Goal: Information Seeking & Learning: Learn about a topic

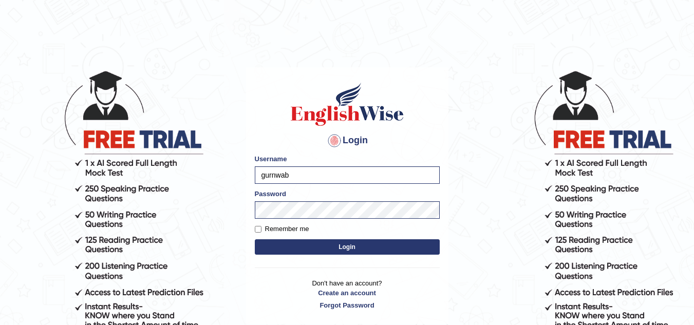
click at [255, 225] on label "Remember me" at bounding box center [282, 229] width 54 height 10
click at [255, 226] on input "Remember me" at bounding box center [258, 229] width 7 height 7
checkbox input "true"
click at [313, 248] on button "Login" at bounding box center [347, 246] width 185 height 15
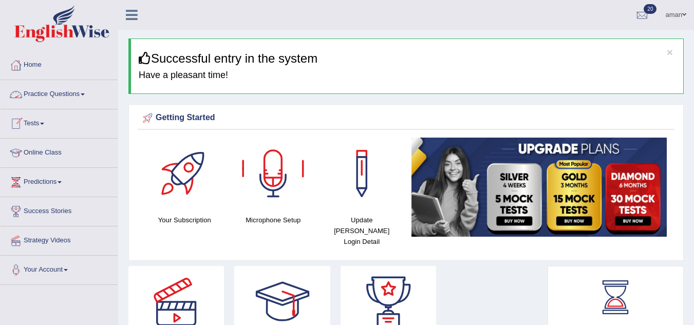
click at [51, 97] on link "Practice Questions" at bounding box center [59, 93] width 117 height 26
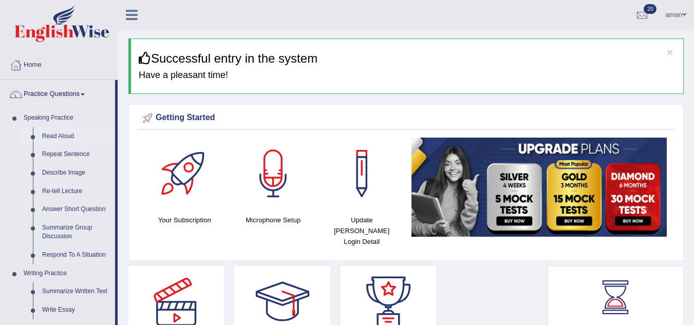
click at [55, 137] on link "Read Aloud" at bounding box center [76, 136] width 78 height 18
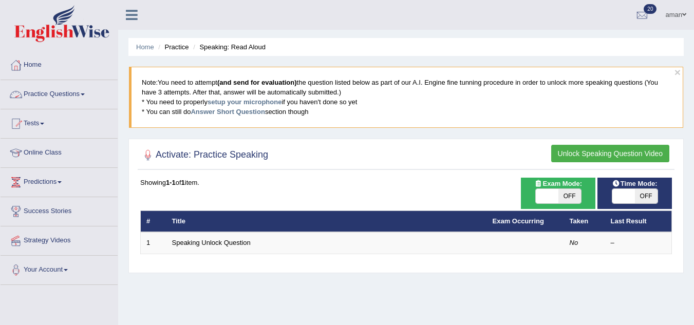
click at [55, 98] on link "Practice Questions" at bounding box center [59, 93] width 117 height 26
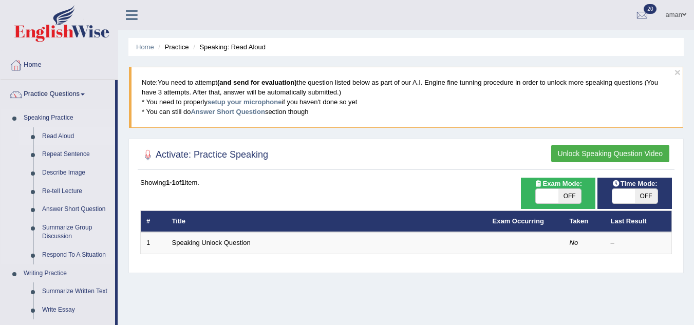
click at [64, 135] on link "Read Aloud" at bounding box center [76, 136] width 78 height 18
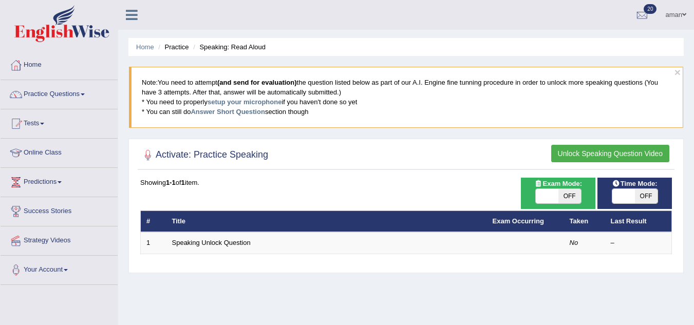
click at [573, 195] on span "OFF" at bounding box center [569, 196] width 23 height 14
checkbox input "true"
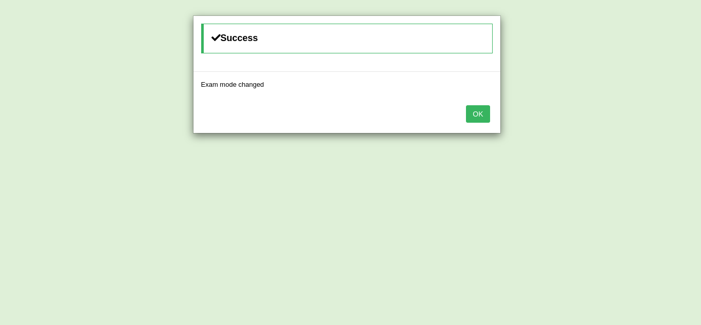
click at [482, 109] on button "OK" at bounding box center [478, 113] width 24 height 17
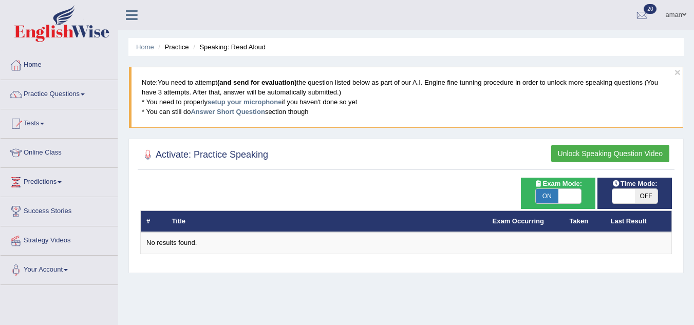
click at [552, 199] on span "ON" at bounding box center [546, 196] width 23 height 14
checkbox input "false"
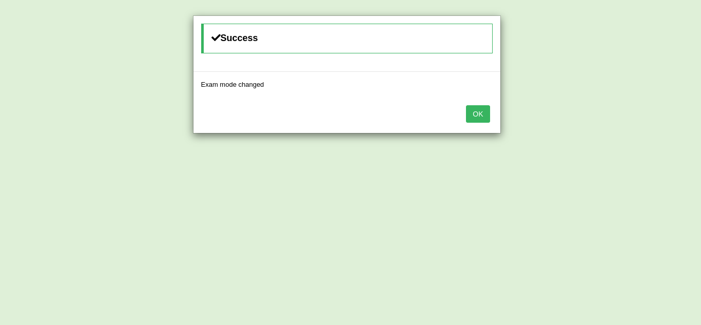
click at [479, 116] on button "OK" at bounding box center [478, 113] width 24 height 17
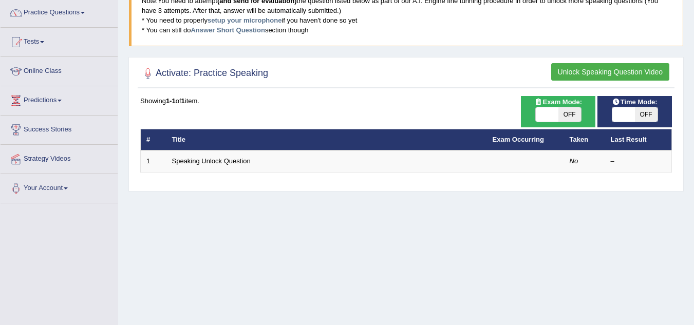
scroll to position [82, 0]
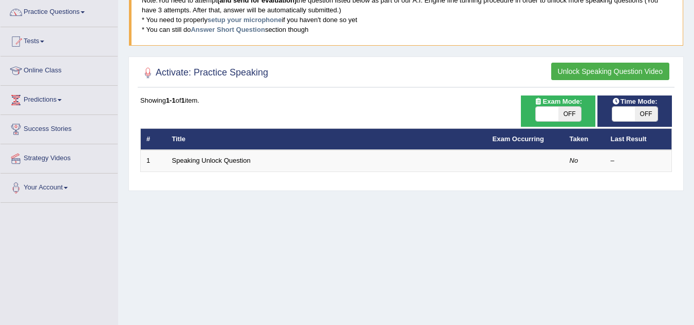
click at [195, 104] on div "Showing 1-1 of 1 item." at bounding box center [405, 100] width 531 height 10
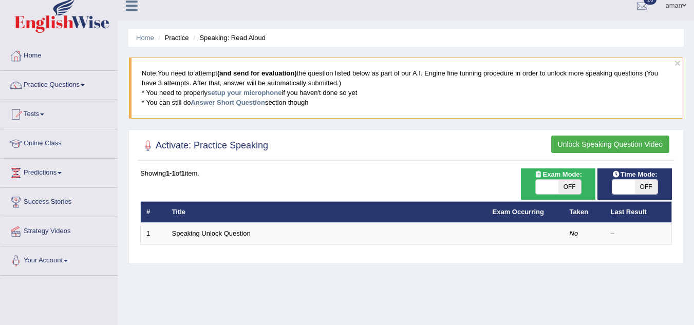
scroll to position [0, 0]
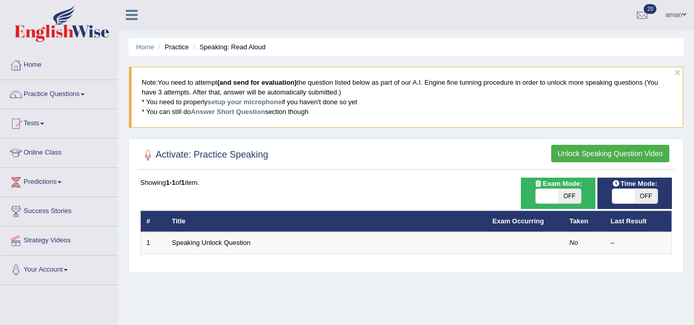
click at [587, 151] on button "Unlock Speaking Question Video" at bounding box center [610, 153] width 118 height 17
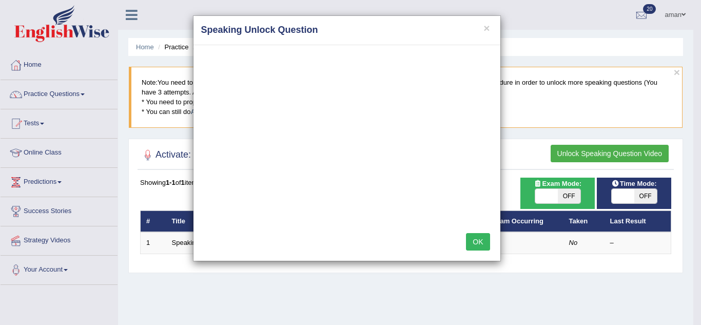
click at [478, 244] on button "OK" at bounding box center [478, 241] width 24 height 17
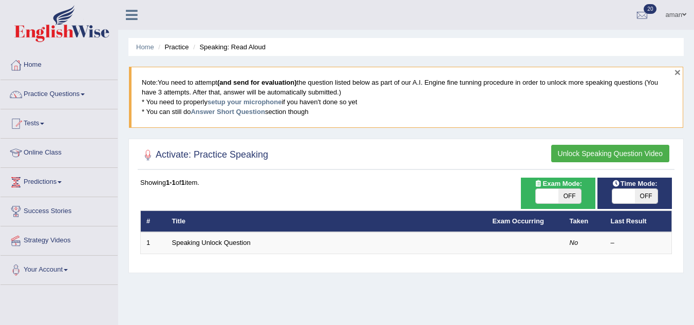
click at [677, 71] on button "×" at bounding box center [677, 72] width 6 height 11
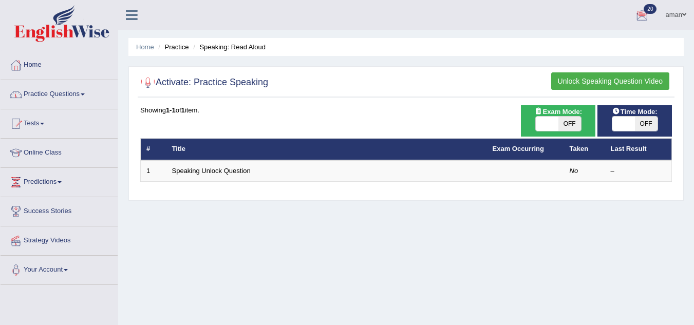
click at [175, 47] on li "Practice" at bounding box center [172, 47] width 33 height 10
click at [214, 43] on li "Speaking: Read Aloud" at bounding box center [227, 47] width 75 height 10
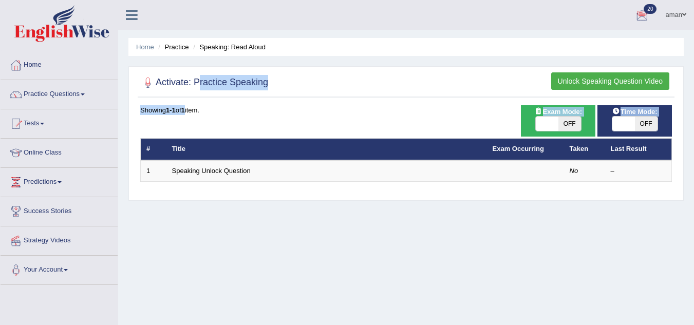
drag, startPoint x: 188, startPoint y: 111, endPoint x: 197, endPoint y: 85, distance: 27.6
click at [197, 85] on div "Activate: Practice Speaking Unlock Speaking Question Video Time Mode: ON OFF Ex…" at bounding box center [405, 133] width 555 height 135
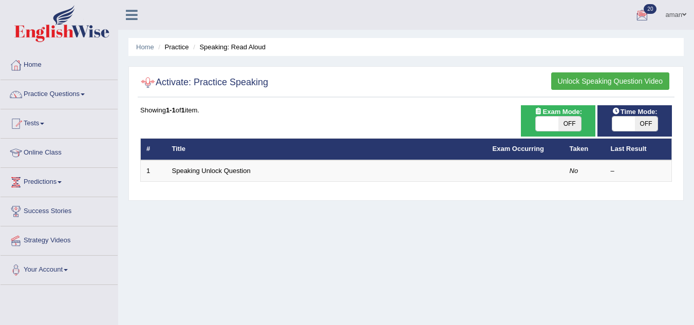
click at [148, 80] on div at bounding box center [147, 82] width 15 height 15
click at [647, 4] on span "20" at bounding box center [649, 9] width 13 height 10
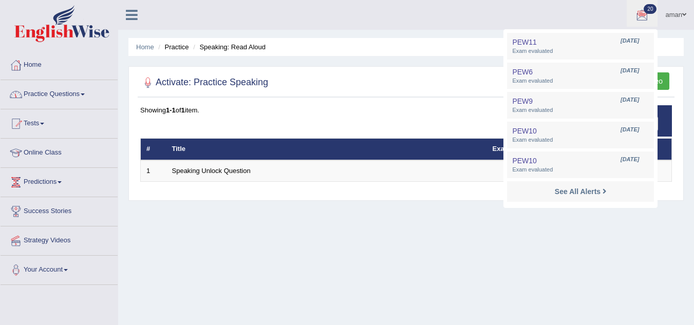
click at [55, 97] on link "Practice Questions" at bounding box center [59, 93] width 117 height 26
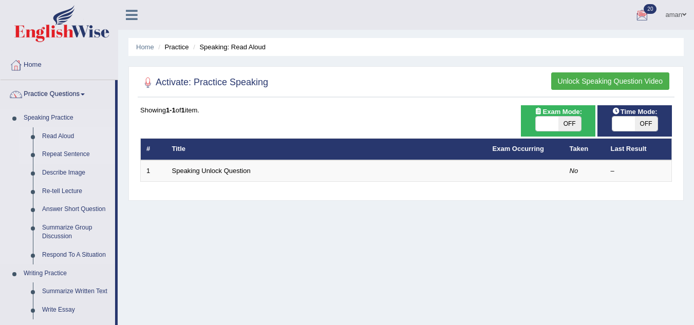
click at [57, 154] on link "Repeat Sentence" at bounding box center [76, 154] width 78 height 18
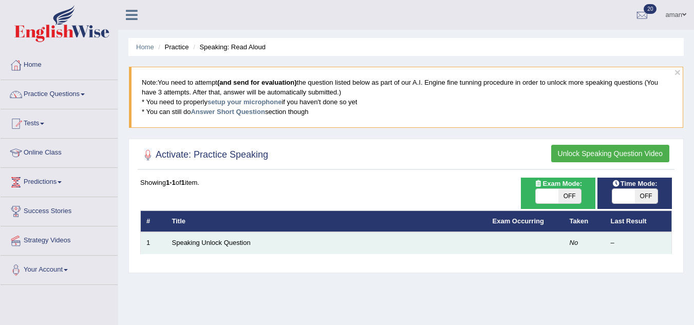
click at [252, 247] on td "Speaking Unlock Question" at bounding box center [326, 243] width 320 height 22
click at [244, 244] on link "Speaking Unlock Question" at bounding box center [211, 243] width 79 height 8
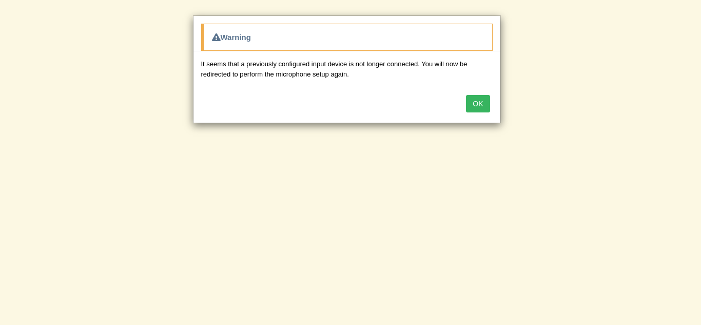
click at [482, 95] on button "OK" at bounding box center [478, 103] width 24 height 17
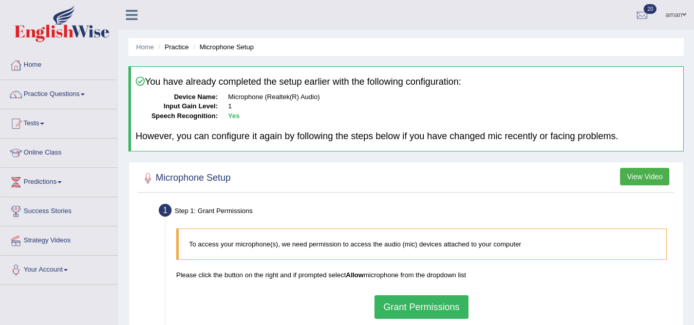
click at [34, 94] on link "Practice Questions" at bounding box center [59, 93] width 117 height 26
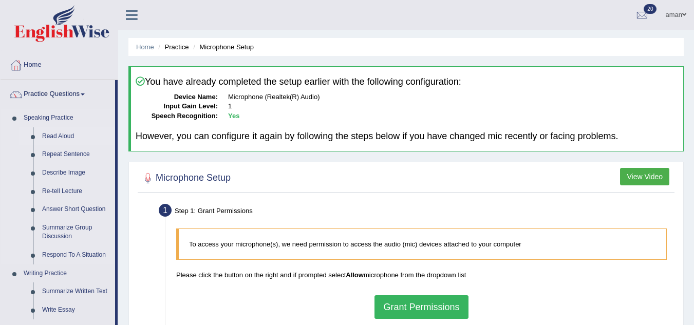
click at [68, 138] on link "Read Aloud" at bounding box center [76, 136] width 78 height 18
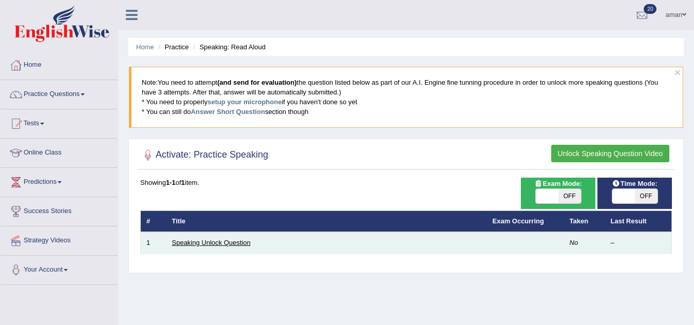
click at [202, 241] on link "Speaking Unlock Question" at bounding box center [211, 243] width 79 height 8
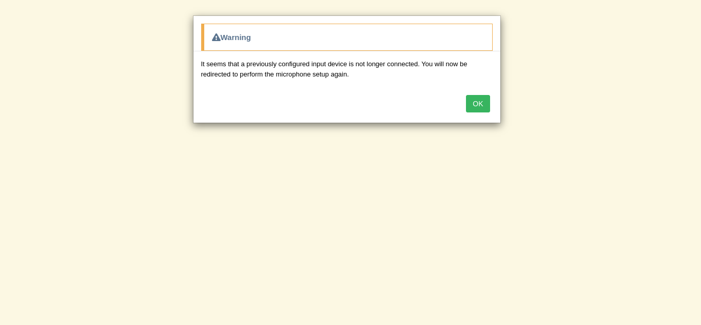
click at [474, 100] on button "OK" at bounding box center [478, 103] width 24 height 17
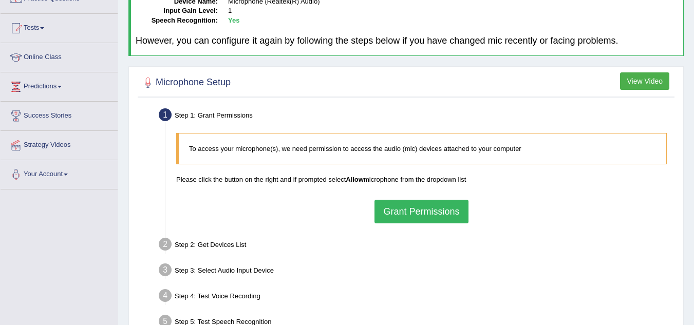
scroll to position [96, 0]
click at [443, 210] on button "Grant Permissions" at bounding box center [420, 211] width 93 height 24
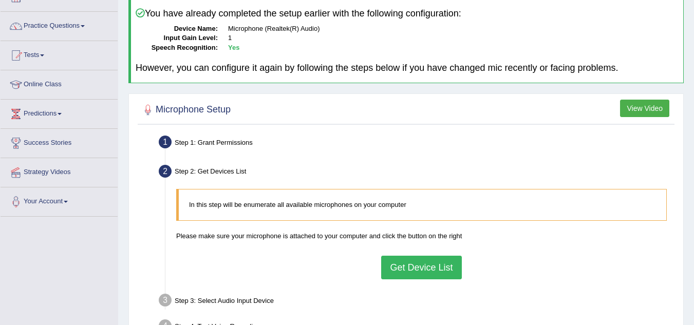
scroll to position [68, 0]
click at [428, 273] on button "Get Device List" at bounding box center [421, 268] width 80 height 24
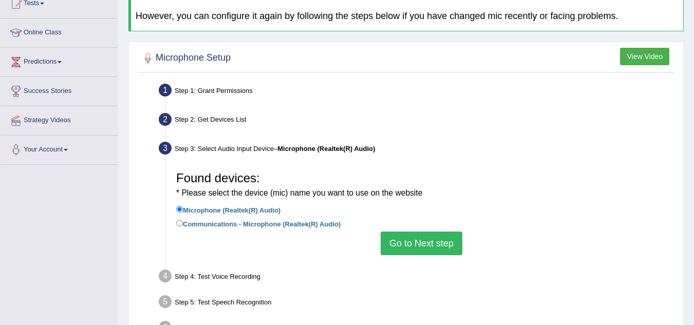
scroll to position [132, 0]
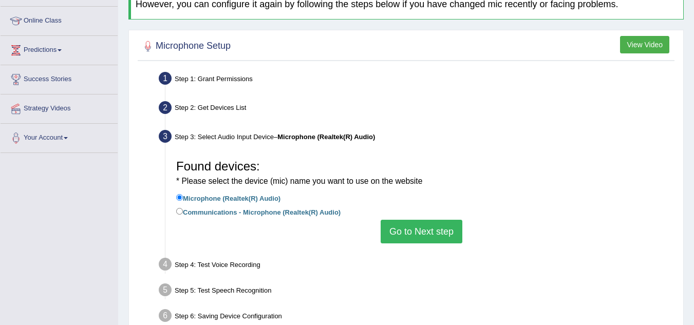
click at [437, 227] on button "Go to Next step" at bounding box center [421, 232] width 82 height 24
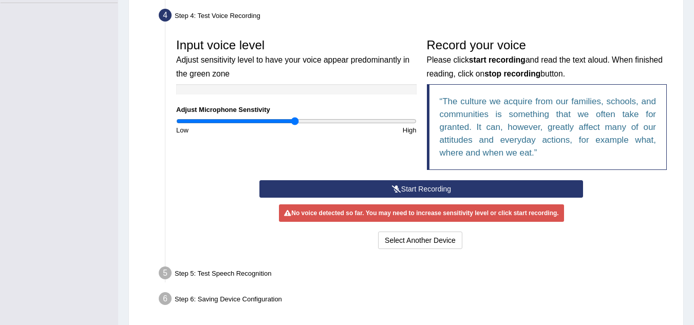
scroll to position [282, 0]
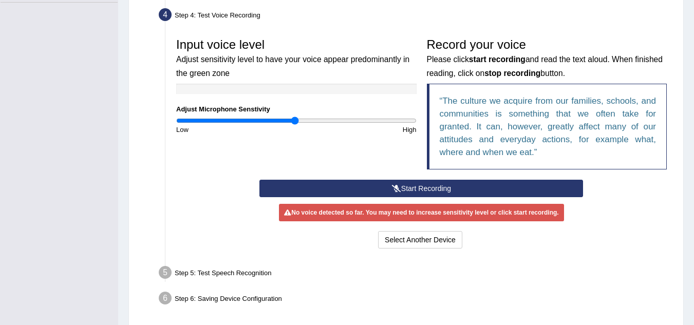
click at [438, 184] on button "Start Recording" at bounding box center [420, 188] width 323 height 17
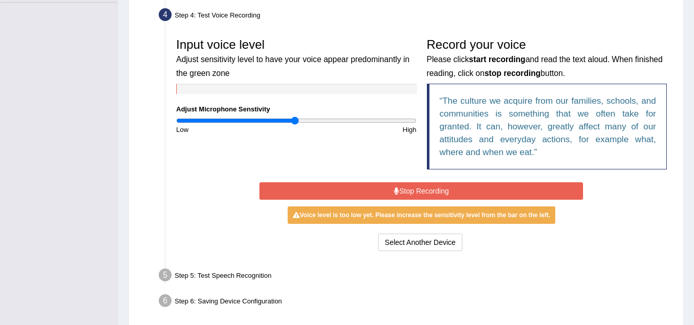
click at [438, 184] on button "Stop Recording" at bounding box center [420, 190] width 323 height 17
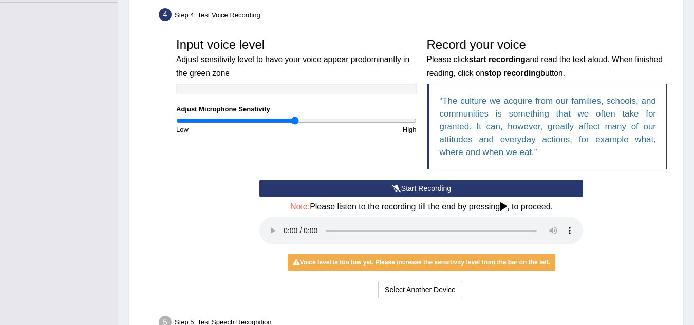
scroll to position [371, 0]
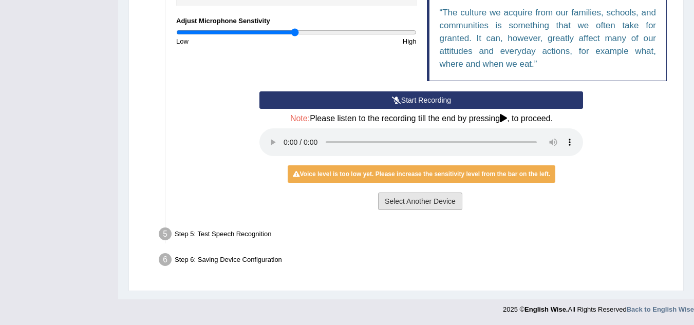
click at [435, 206] on button "Select Another Device" at bounding box center [420, 201] width 84 height 17
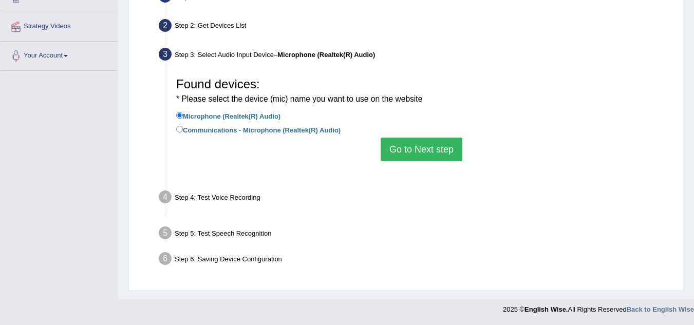
scroll to position [214, 0]
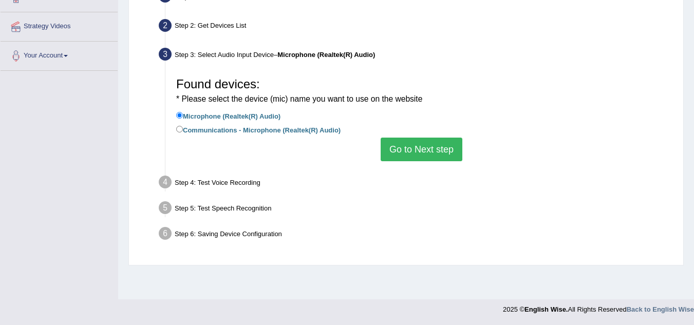
click at [436, 153] on button "Go to Next step" at bounding box center [421, 150] width 82 height 24
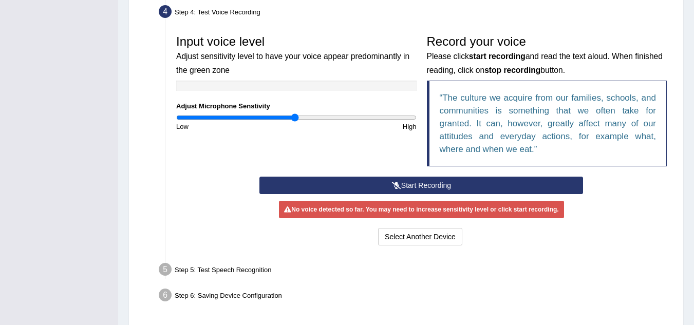
scroll to position [286, 0]
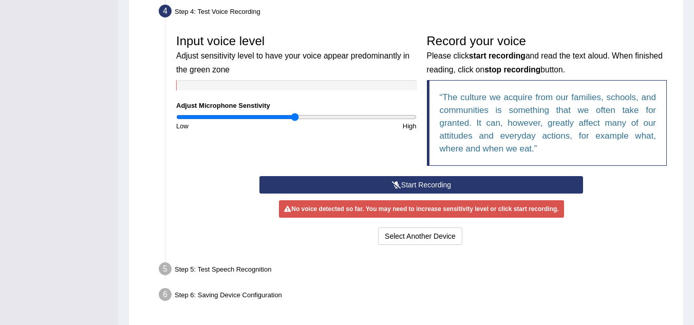
click at [417, 178] on button "Start Recording" at bounding box center [420, 184] width 323 height 17
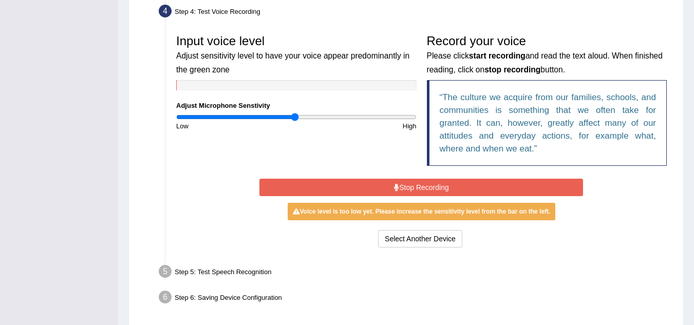
click at [417, 178] on div "Start Recording Stop Recording Note: Please listen to the recording till the en…" at bounding box center [421, 213] width 334 height 74
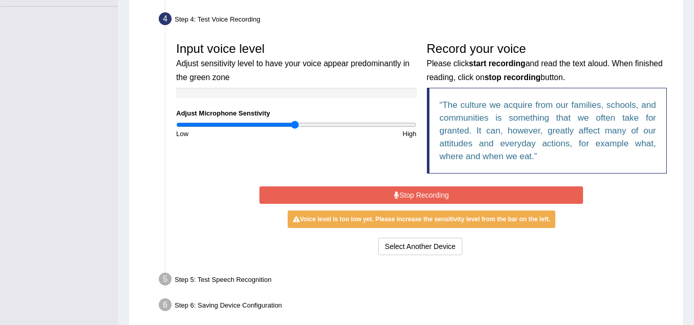
scroll to position [323, 0]
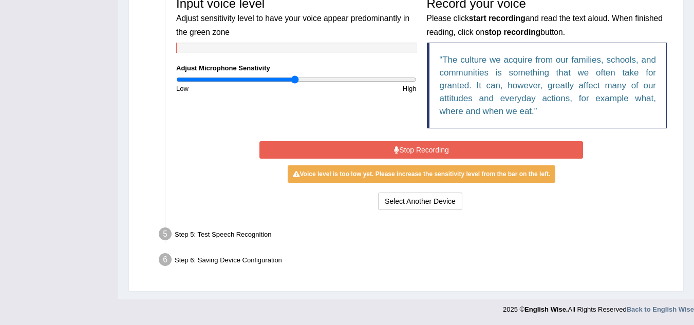
click at [168, 235] on li "Step 5: Test Speech Recognition Text to read The culture we acquire from our fa…" at bounding box center [416, 235] width 511 height 23
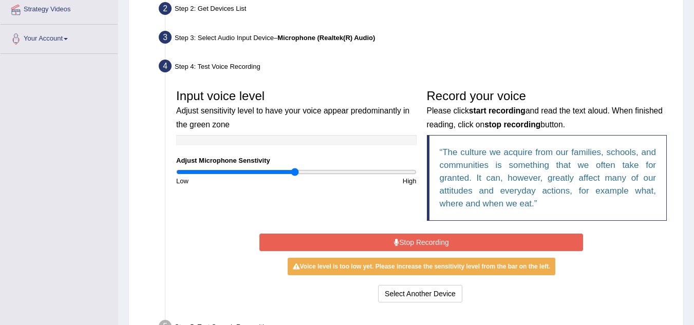
scroll to position [231, 0]
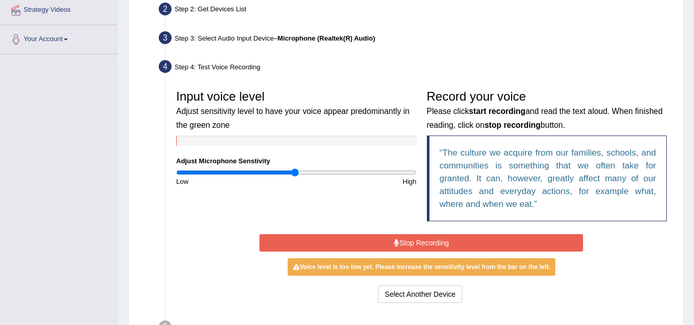
click at [458, 244] on button "Stop Recording" at bounding box center [420, 242] width 323 height 17
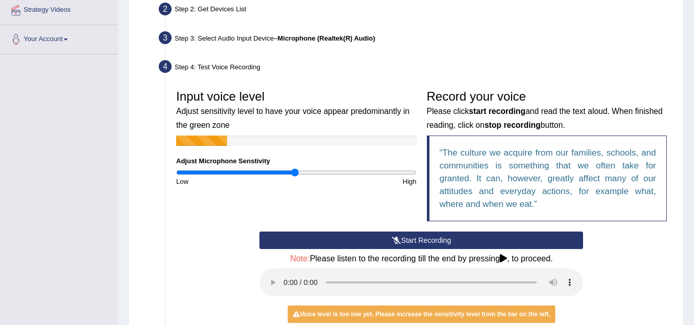
click at [458, 244] on button "Start Recording" at bounding box center [420, 240] width 323 height 17
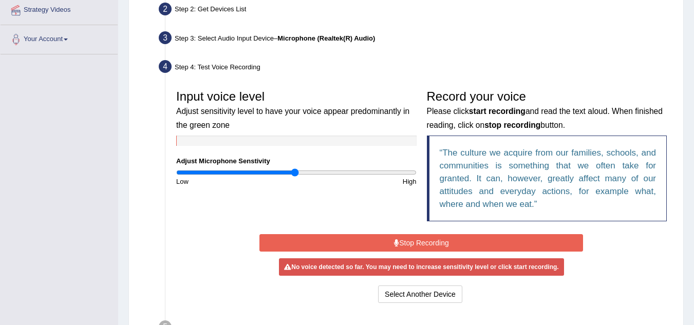
click at [408, 178] on div "High" at bounding box center [358, 182] width 125 height 10
drag, startPoint x: 408, startPoint y: 182, endPoint x: 358, endPoint y: 174, distance: 51.0
click at [358, 174] on div "Input voice level Adjust sensitivity level to have your voice appear predominan…" at bounding box center [296, 136] width 251 height 102
click at [358, 174] on input "range" at bounding box center [296, 172] width 240 height 8
type input "2"
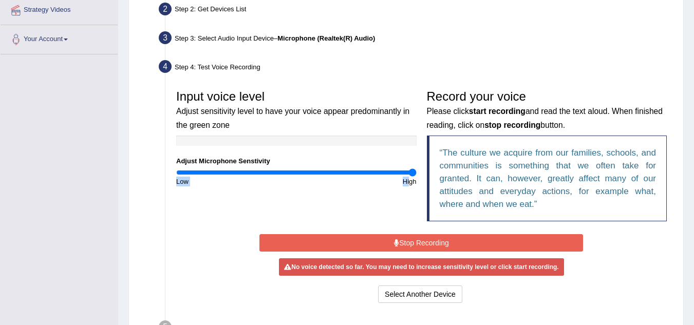
click at [414, 170] on input "range" at bounding box center [296, 172] width 240 height 8
click at [413, 242] on button "Stop Recording" at bounding box center [420, 242] width 323 height 17
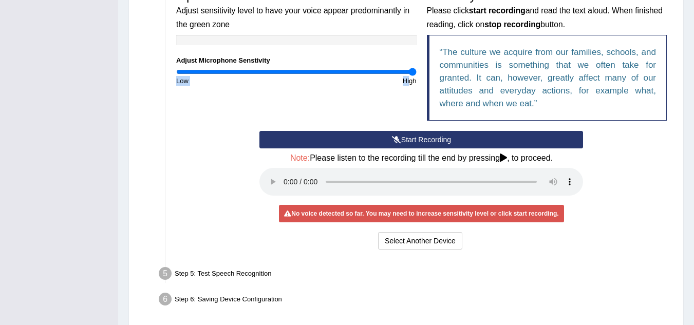
scroll to position [338, 0]
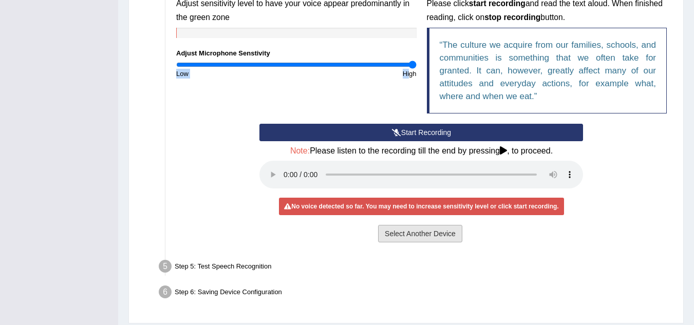
click at [406, 230] on button "Select Another Device" at bounding box center [420, 233] width 84 height 17
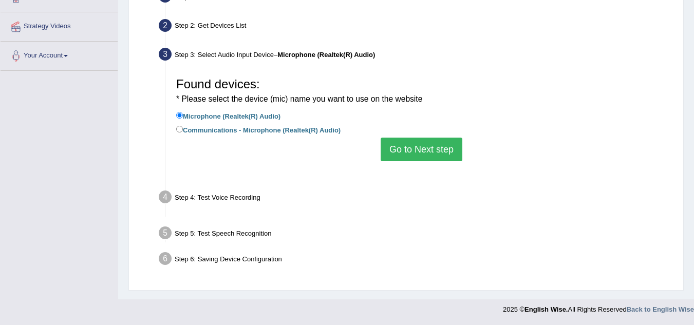
scroll to position [214, 0]
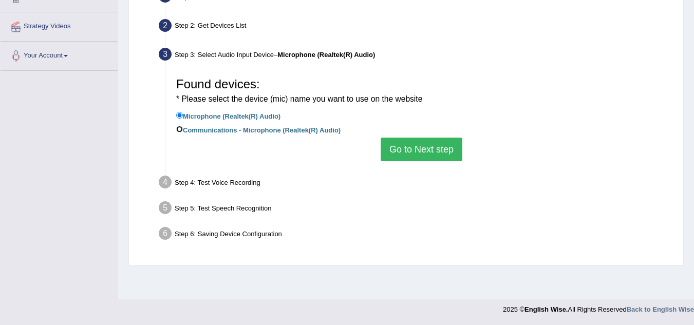
click at [179, 128] on input "Communications - Microphone (Realtek(R) Audio)" at bounding box center [179, 129] width 7 height 7
radio input "true"
click at [419, 145] on button "Go to Next step" at bounding box center [421, 150] width 82 height 24
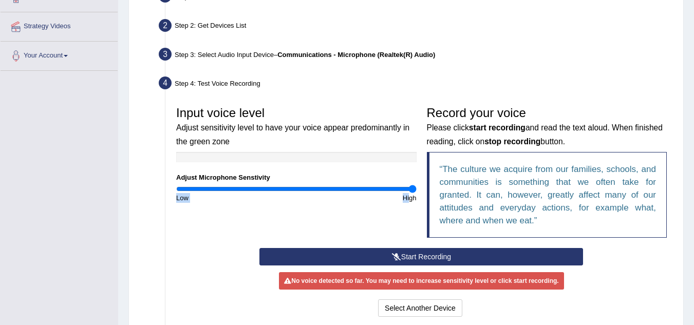
click at [412, 249] on button "Start Recording" at bounding box center [420, 256] width 323 height 17
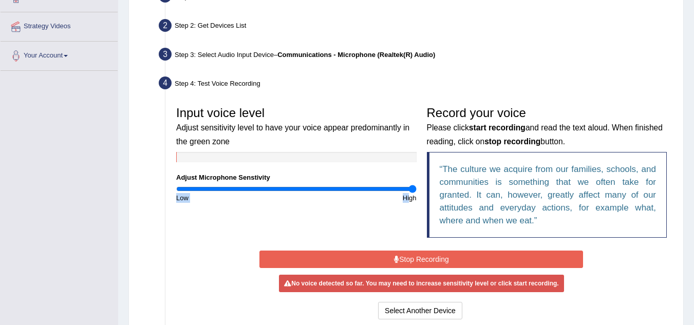
click at [411, 259] on button "Stop Recording" at bounding box center [420, 259] width 323 height 17
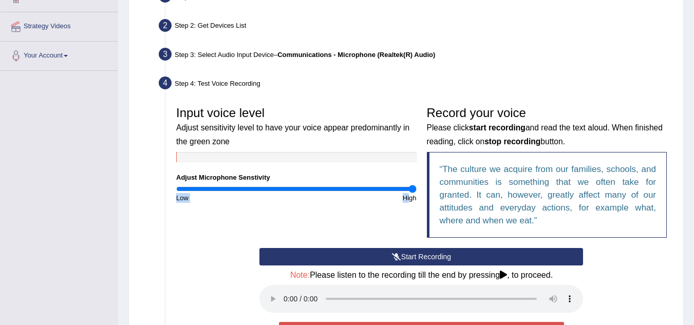
click at [411, 259] on button "Start Recording" at bounding box center [420, 256] width 323 height 17
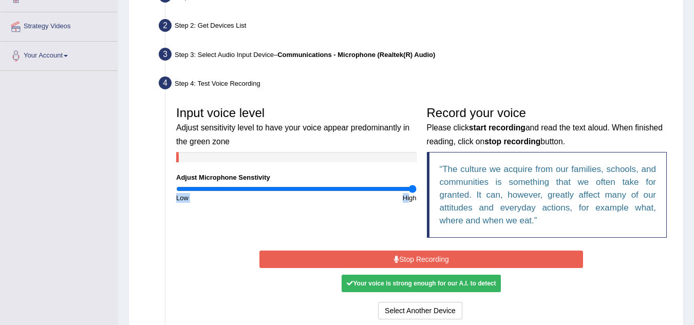
click at [411, 259] on button "Stop Recording" at bounding box center [420, 259] width 323 height 17
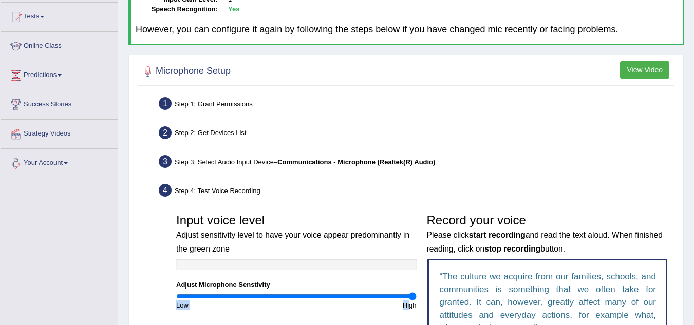
scroll to position [106, 0]
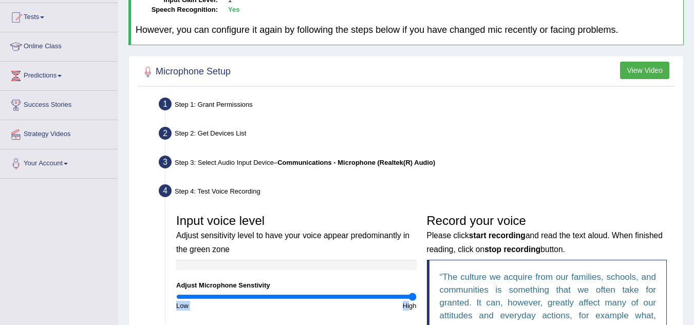
click at [641, 69] on button "View Video" at bounding box center [644, 70] width 49 height 17
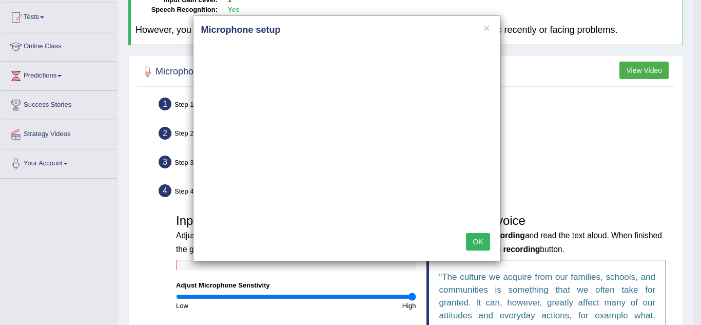
click at [483, 232] on div "OK" at bounding box center [347, 243] width 307 height 36
click at [483, 241] on button "OK" at bounding box center [478, 241] width 24 height 17
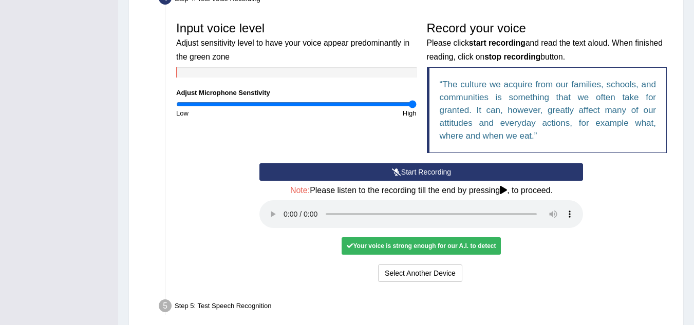
scroll to position [305, 0]
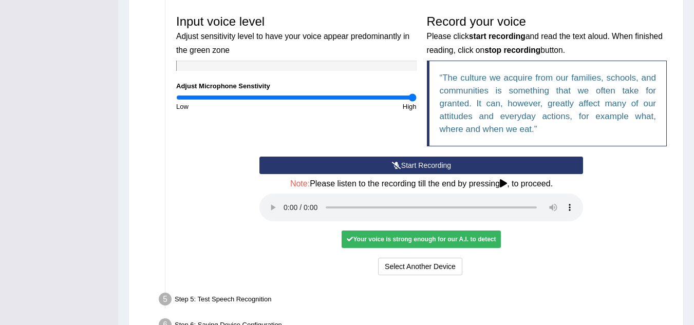
click at [505, 224] on div "Start Recording Stop Recording Note: Please listen to the recording till the en…" at bounding box center [421, 217] width 334 height 121
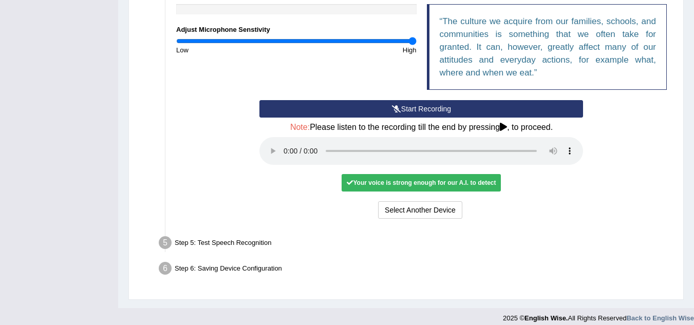
scroll to position [371, 0]
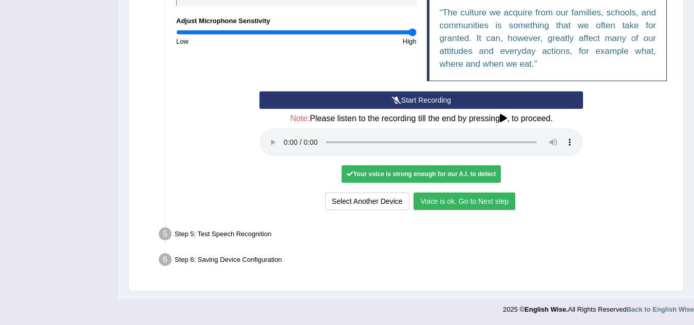
click at [234, 236] on div "Step 5: Test Speech Recognition" at bounding box center [416, 235] width 524 height 23
click at [452, 196] on button "Voice is ok. Go to Next step" at bounding box center [464, 201] width 102 height 17
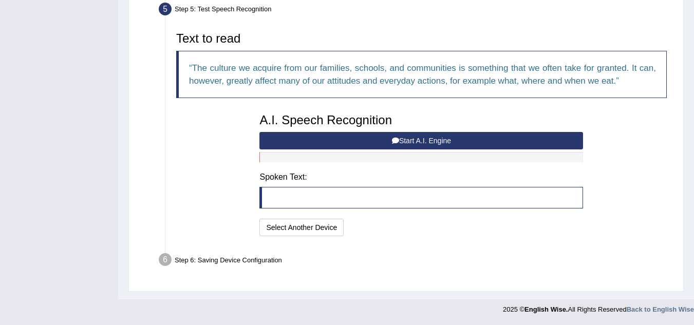
scroll to position [317, 0]
click at [408, 143] on button "Start A.I. Engine" at bounding box center [420, 140] width 323 height 17
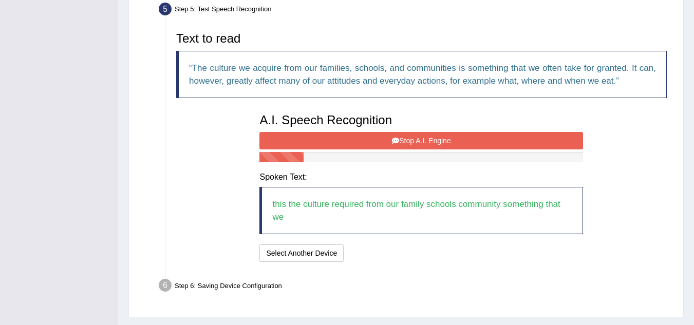
click at [408, 143] on button "Stop A.I. Engine" at bounding box center [420, 140] width 323 height 17
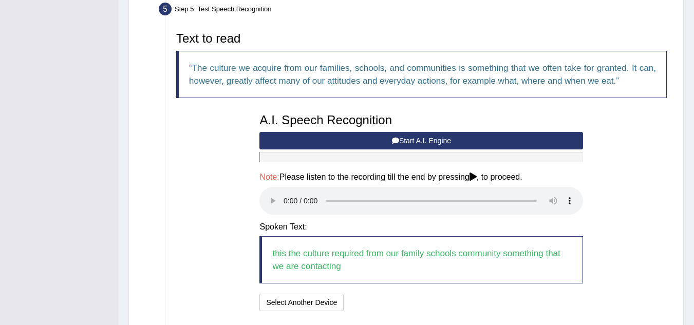
scroll to position [393, 0]
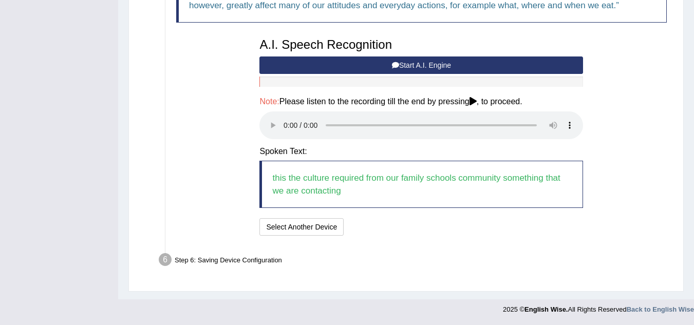
click at [395, 174] on blockquote "this the culture required from our family schools community something that we a…" at bounding box center [420, 184] width 323 height 47
click at [170, 258] on li "Step 6: Saving Device Configuration Your Microphone Settings: Selected Device C…" at bounding box center [416, 261] width 511 height 23
drag, startPoint x: 170, startPoint y: 258, endPoint x: 362, endPoint y: 266, distance: 192.7
click at [362, 266] on li "Step 6: Saving Device Configuration Your Microphone Settings: Selected Device C…" at bounding box center [416, 261] width 511 height 23
click at [362, 266] on div "Step 6: Saving Device Configuration" at bounding box center [416, 261] width 524 height 23
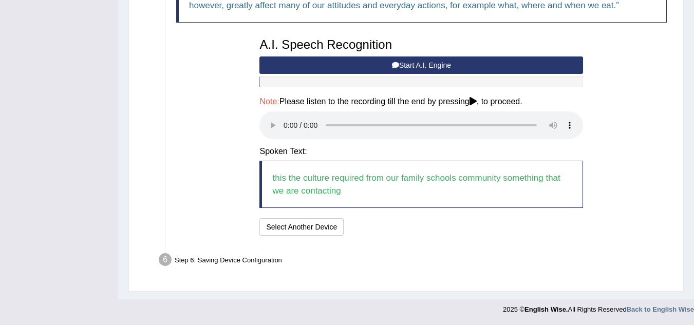
click at [368, 186] on blockquote "this the culture required from our family schools community something that we a…" at bounding box center [420, 184] width 323 height 47
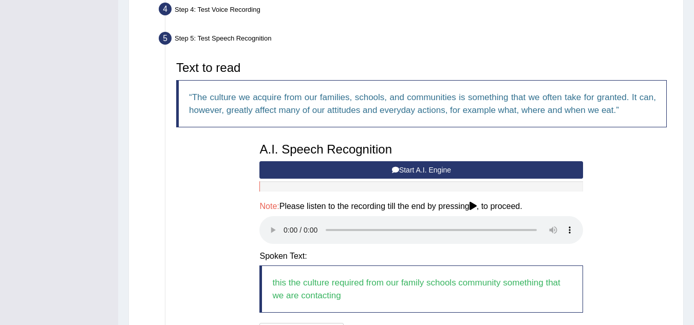
scroll to position [284, 0]
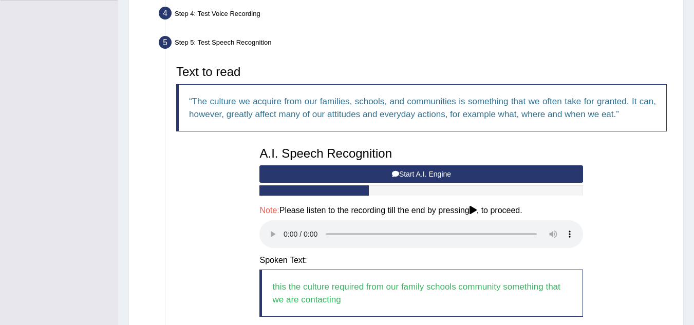
click at [390, 171] on button "Start A.I. Engine" at bounding box center [420, 173] width 323 height 17
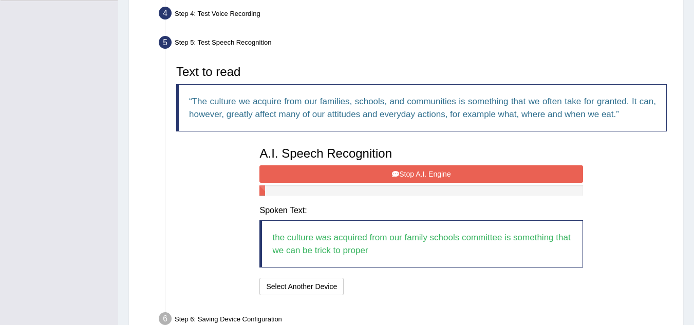
click at [423, 171] on button "Stop A.I. Engine" at bounding box center [420, 173] width 323 height 17
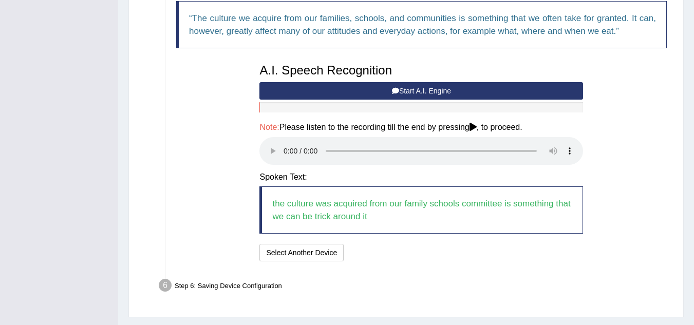
scroll to position [368, 0]
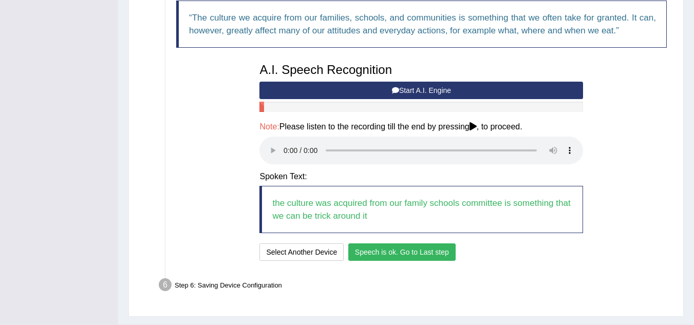
click at [387, 247] on button "Speech is ok. Go to Last step" at bounding box center [401, 251] width 107 height 17
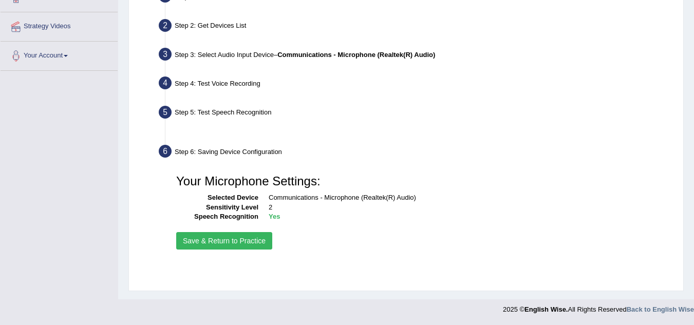
scroll to position [214, 0]
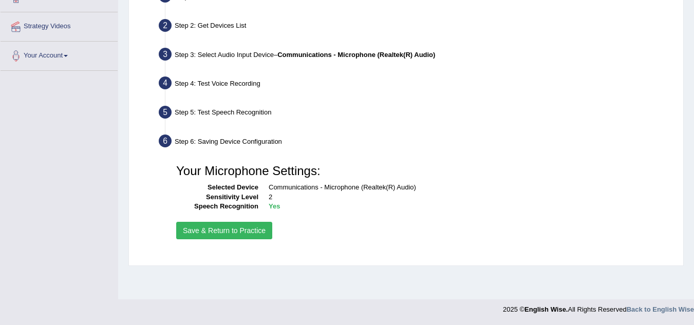
click at [238, 228] on button "Save & Return to Practice" at bounding box center [224, 230] width 96 height 17
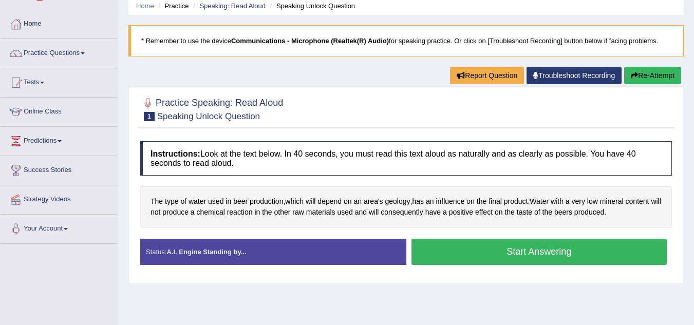
click at [528, 252] on button "Start Answering" at bounding box center [539, 252] width 256 height 26
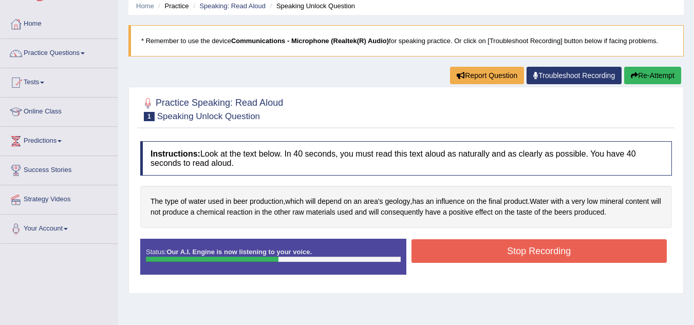
click at [528, 252] on button "Stop Recording" at bounding box center [539, 251] width 256 height 24
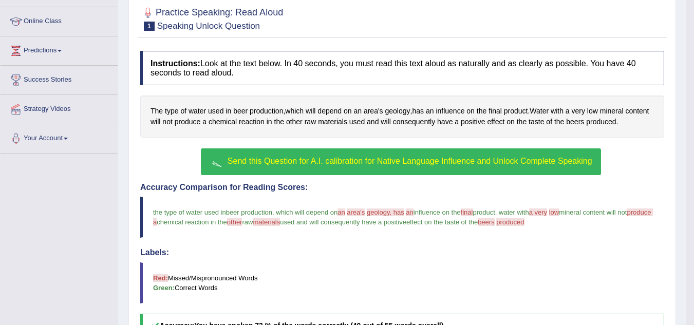
scroll to position [132, 0]
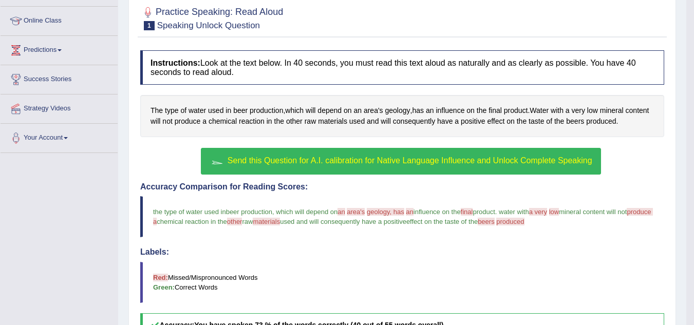
click at [308, 160] on span "Send this Question for A.I. calibration for Native Language Influence and Unloc…" at bounding box center [409, 160] width 364 height 9
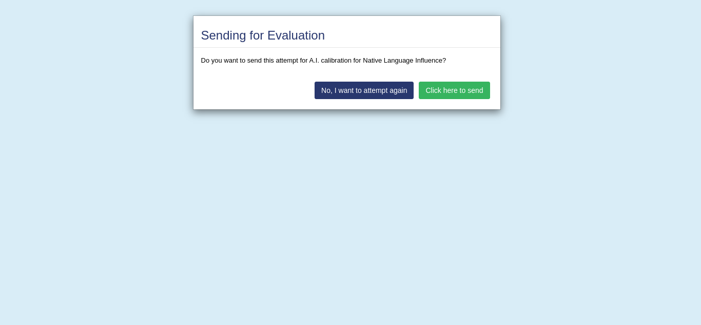
click at [445, 88] on button "Click here to send" at bounding box center [454, 90] width 71 height 17
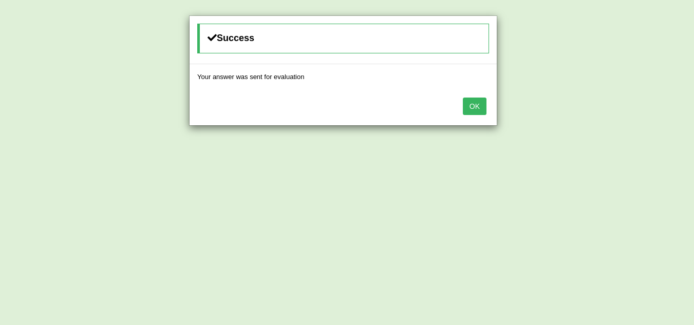
click at [476, 109] on button "OK" at bounding box center [475, 106] width 24 height 17
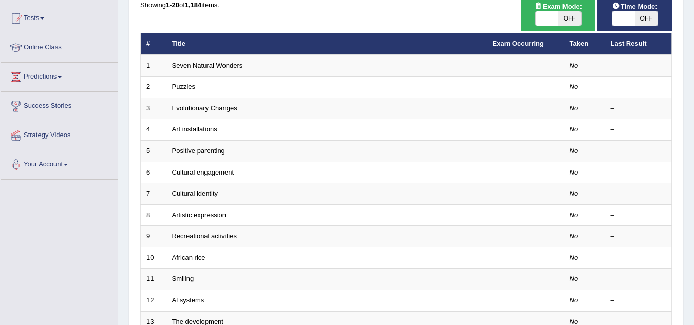
scroll to position [106, 0]
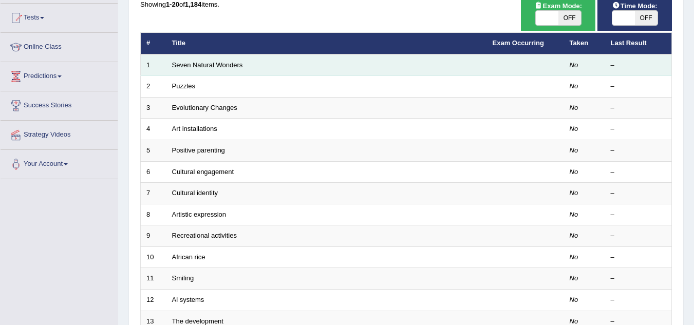
click at [217, 69] on td "Seven Natural Wonders" at bounding box center [326, 65] width 320 height 22
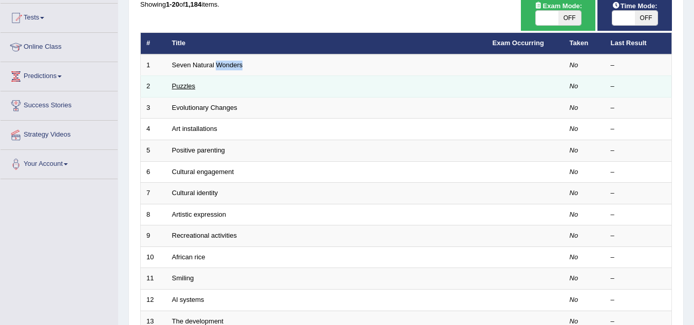
click at [187, 84] on link "Puzzles" at bounding box center [184, 86] width 24 height 8
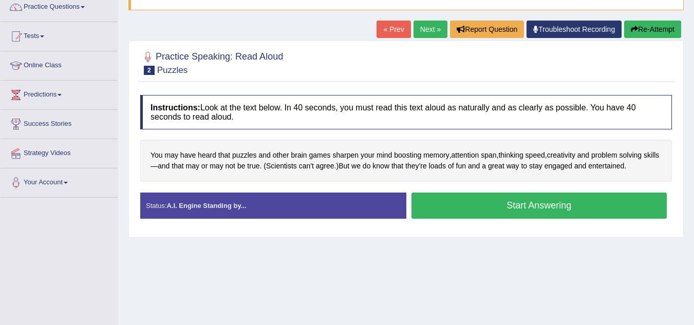
scroll to position [93, 0]
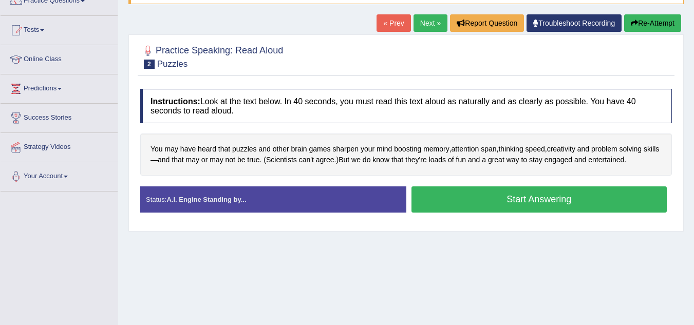
click at [493, 202] on button "Start Answering" at bounding box center [539, 199] width 256 height 26
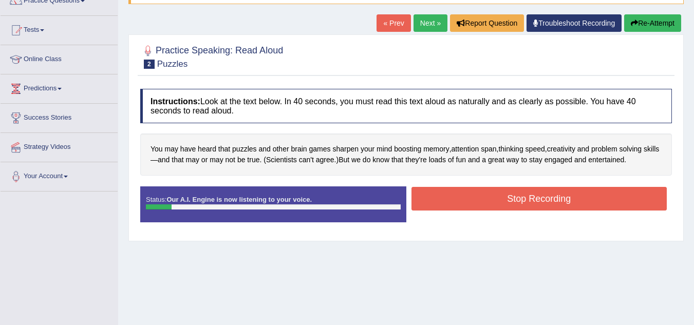
click at [493, 202] on button "Stop Recording" at bounding box center [539, 199] width 256 height 24
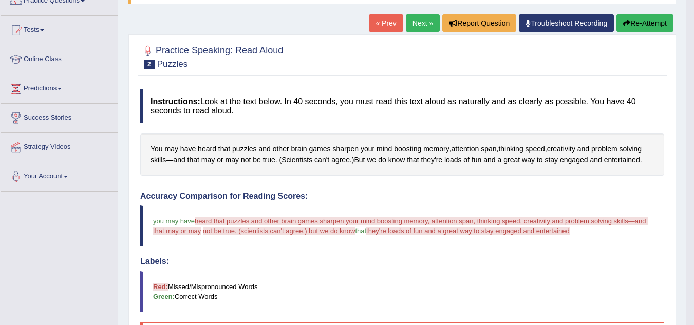
click at [631, 21] on button "Re-Attempt" at bounding box center [644, 22] width 57 height 17
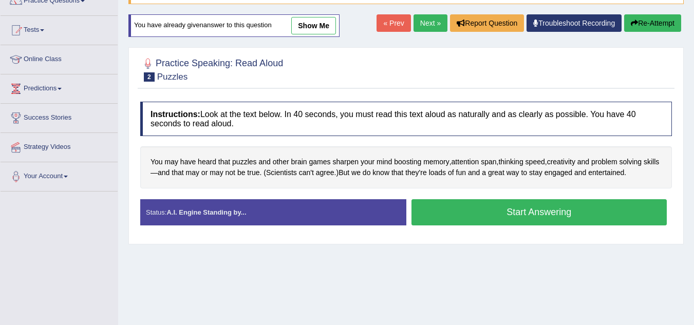
click at [542, 210] on button "Start Answering" at bounding box center [539, 212] width 256 height 26
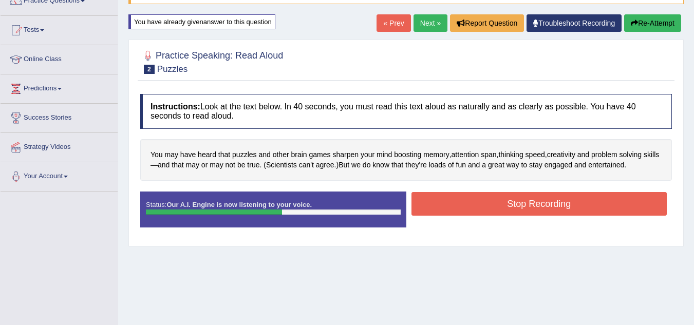
click at [542, 210] on button "Stop Recording" at bounding box center [539, 204] width 256 height 24
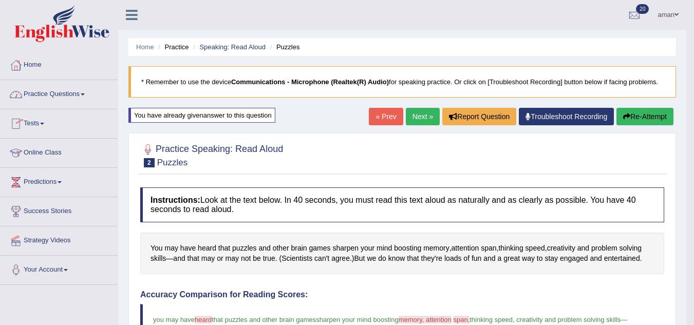
click at [416, 115] on link "Next »" at bounding box center [423, 116] width 34 height 17
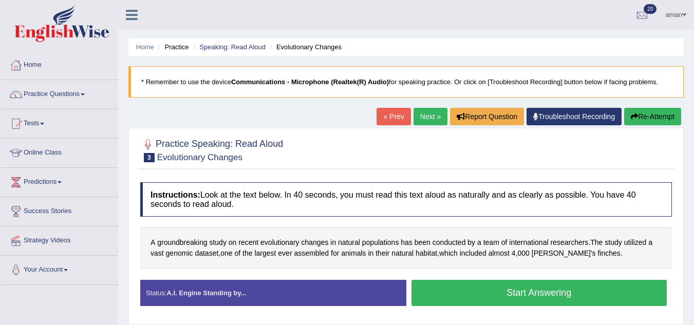
click at [497, 295] on button "Start Answering" at bounding box center [539, 293] width 256 height 26
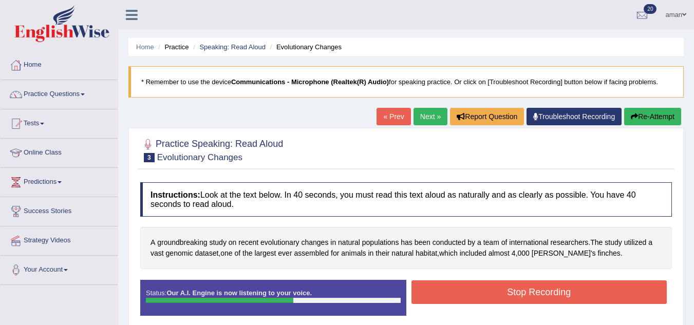
click at [497, 295] on button "Stop Recording" at bounding box center [539, 292] width 256 height 24
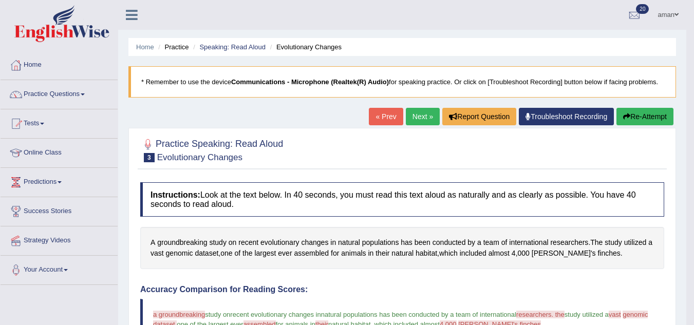
click at [414, 114] on link "Next »" at bounding box center [423, 116] width 34 height 17
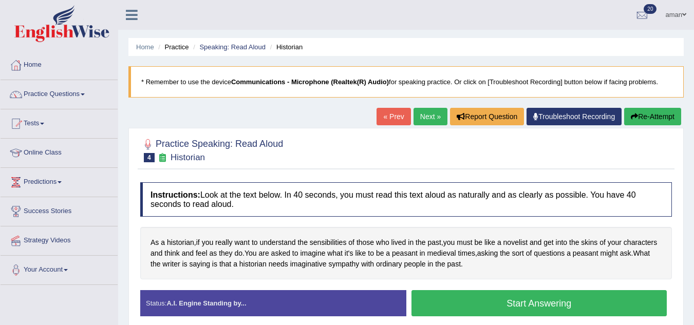
click at [491, 310] on button "Start Answering" at bounding box center [539, 303] width 256 height 26
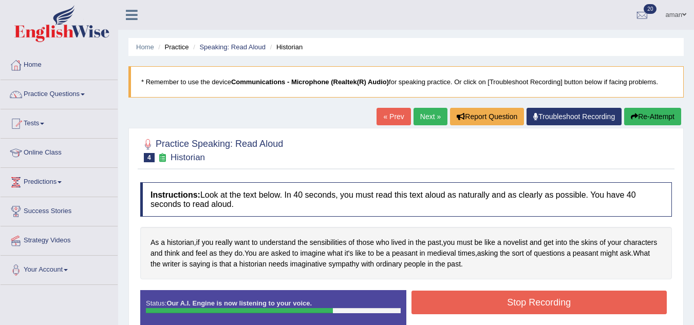
click at [491, 310] on button "Stop Recording" at bounding box center [539, 303] width 256 height 24
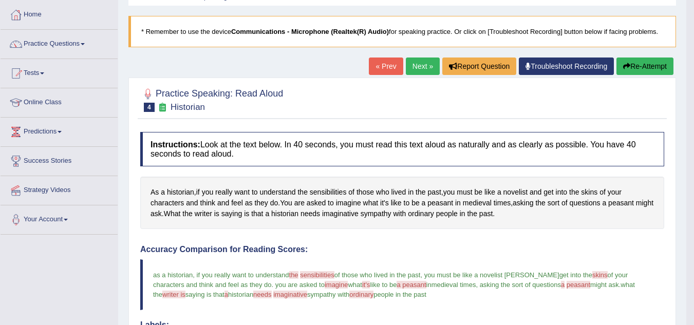
scroll to position [50, 0]
click at [421, 66] on link "Next »" at bounding box center [423, 66] width 34 height 17
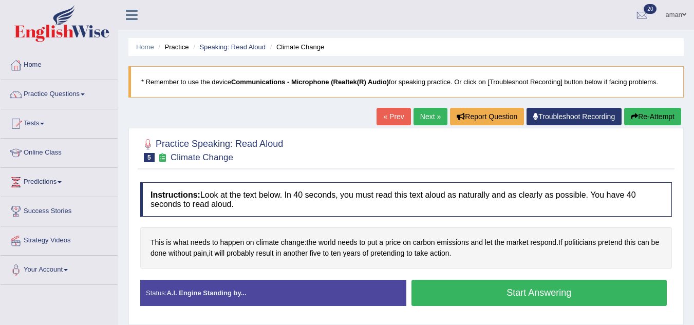
click at [468, 286] on button "Start Answering" at bounding box center [539, 293] width 256 height 26
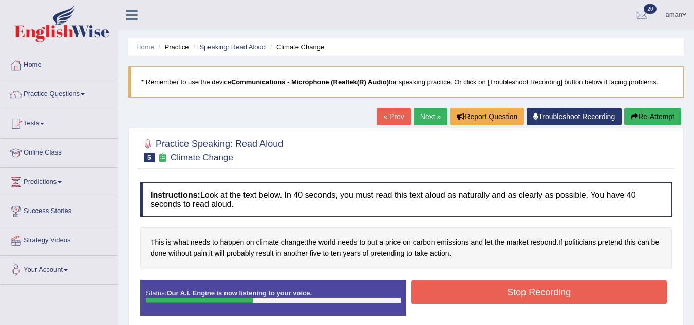
click at [468, 286] on button "Stop Recording" at bounding box center [539, 292] width 256 height 24
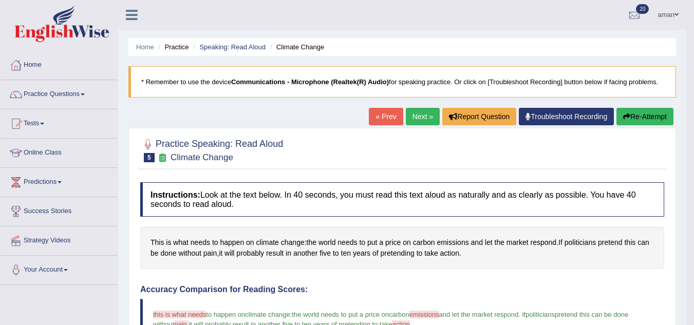
click at [409, 114] on link "Next »" at bounding box center [423, 116] width 34 height 17
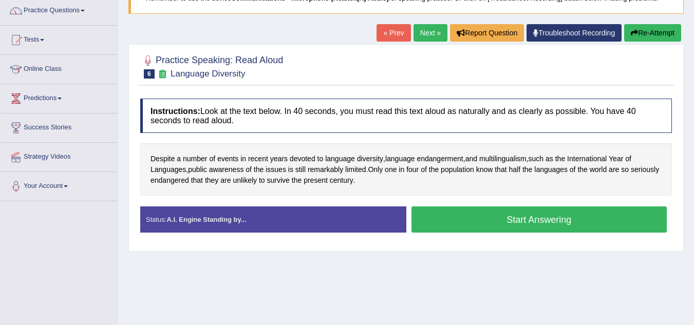
click at [447, 221] on button "Start Answering" at bounding box center [539, 219] width 256 height 26
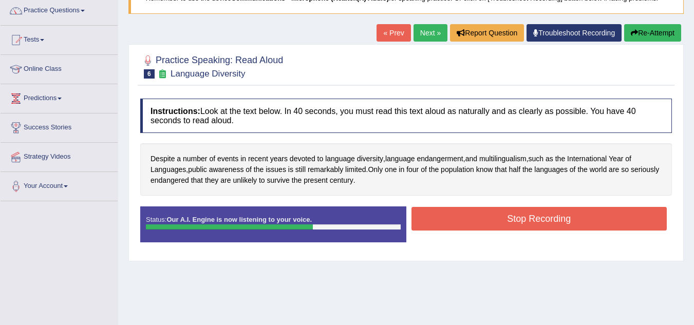
click at [447, 221] on button "Stop Recording" at bounding box center [539, 219] width 256 height 24
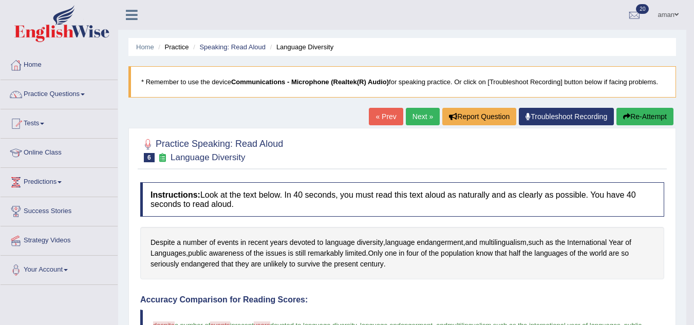
click at [415, 114] on link "Next »" at bounding box center [423, 116] width 34 height 17
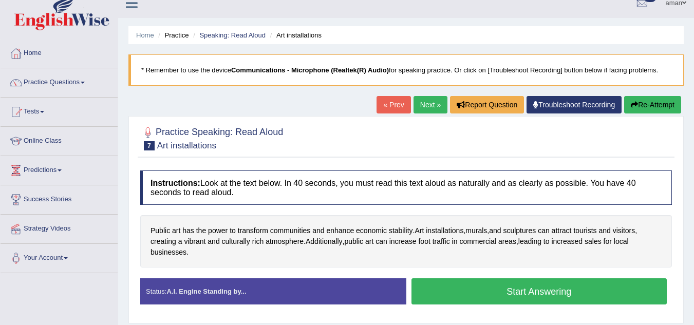
scroll to position [30, 0]
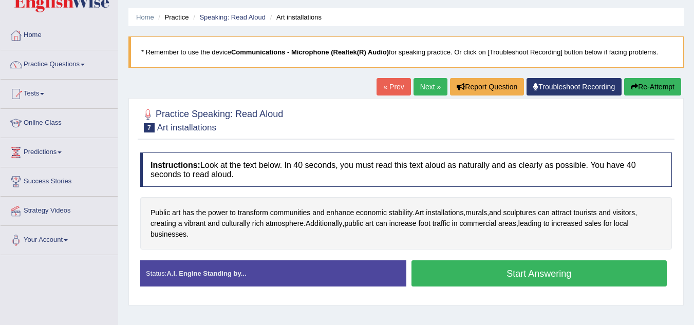
click at [428, 277] on button "Start Answering" at bounding box center [539, 273] width 256 height 26
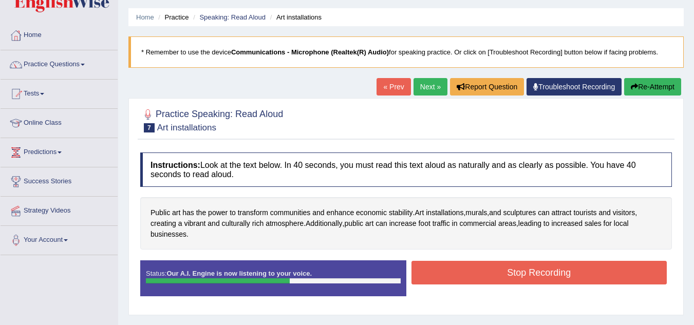
click at [428, 277] on button "Stop Recording" at bounding box center [539, 273] width 256 height 24
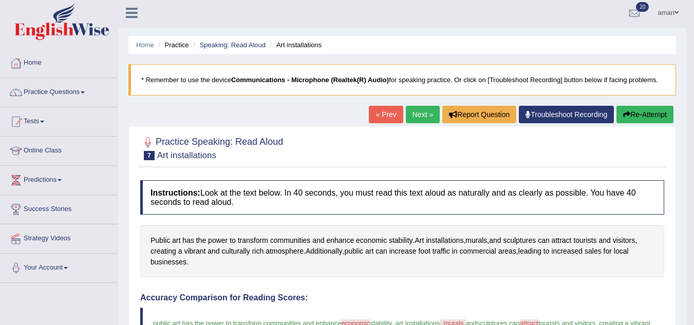
scroll to position [2, 0]
click at [418, 118] on link "Next »" at bounding box center [423, 114] width 34 height 17
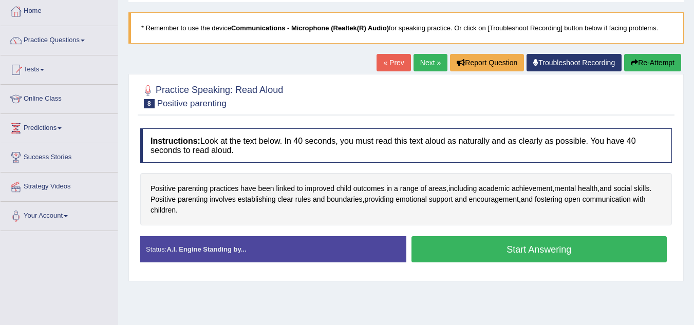
drag, startPoint x: 445, startPoint y: 261, endPoint x: 459, endPoint y: 247, distance: 20.3
click at [459, 247] on button "Start Answering" at bounding box center [539, 249] width 256 height 26
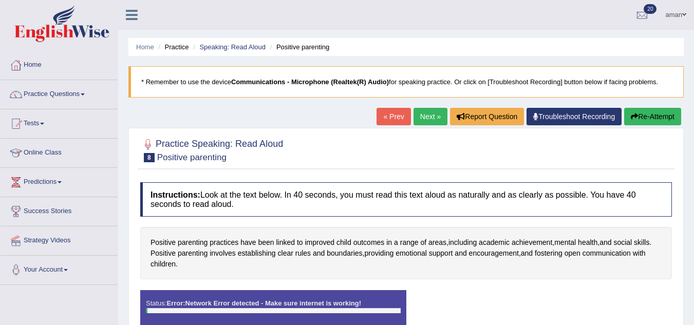
click at [635, 120] on icon "button" at bounding box center [633, 116] width 7 height 7
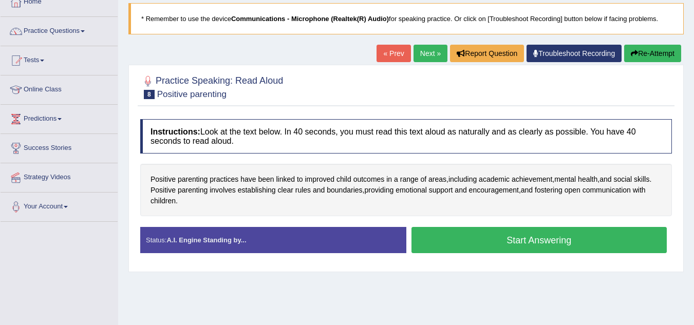
scroll to position [64, 0]
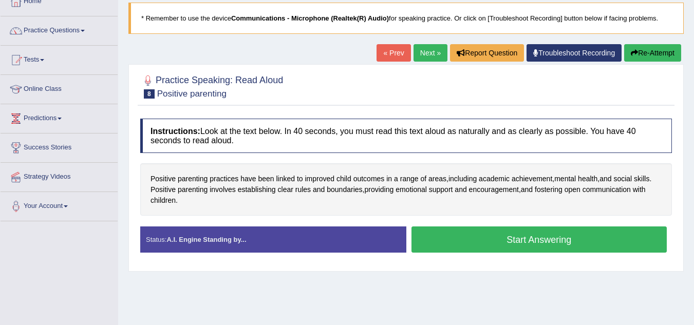
click at [451, 233] on button "Start Answering" at bounding box center [539, 239] width 256 height 26
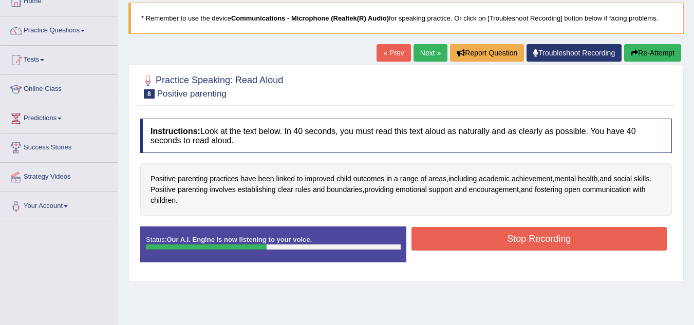
click at [451, 233] on button "Stop Recording" at bounding box center [539, 239] width 256 height 24
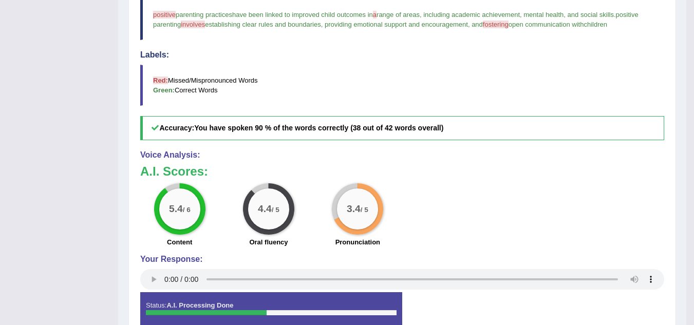
scroll to position [0, 0]
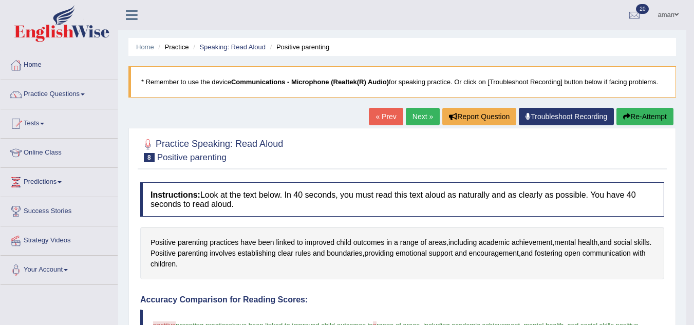
click at [427, 112] on link "Next »" at bounding box center [423, 116] width 34 height 17
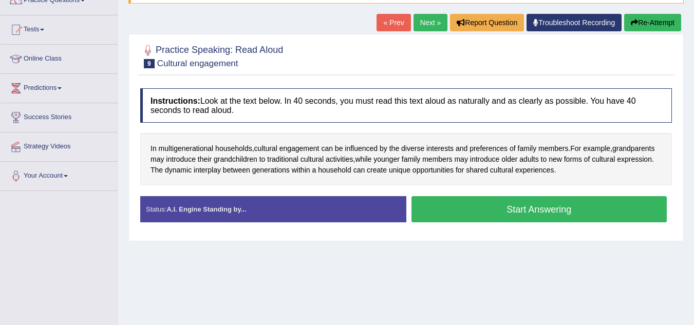
click at [463, 213] on button "Start Answering" at bounding box center [539, 209] width 256 height 26
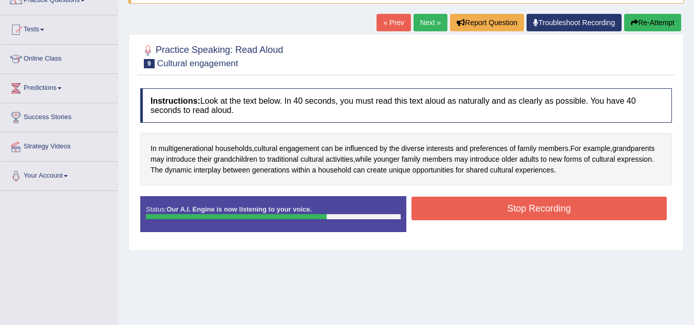
click at [463, 213] on button "Stop Recording" at bounding box center [539, 209] width 256 height 24
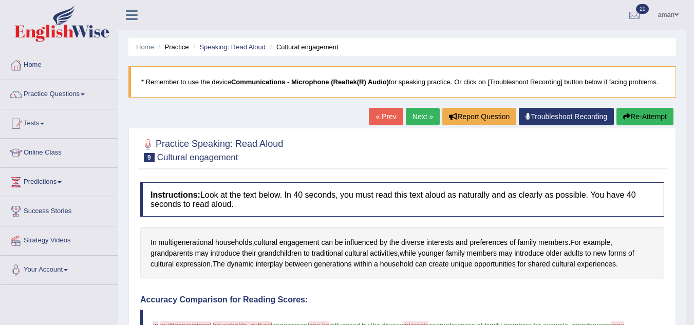
click at [653, 113] on button "Re-Attempt" at bounding box center [644, 116] width 57 height 17
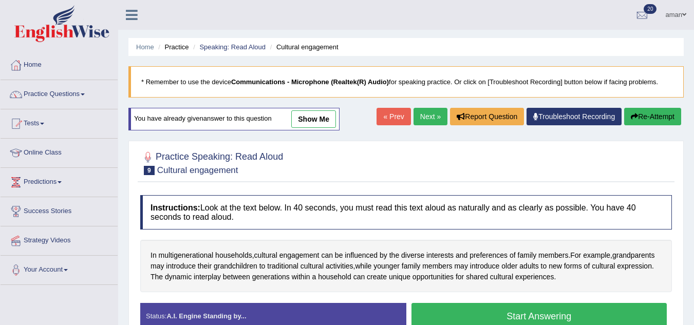
click at [533, 313] on button "Start Answering" at bounding box center [539, 316] width 256 height 26
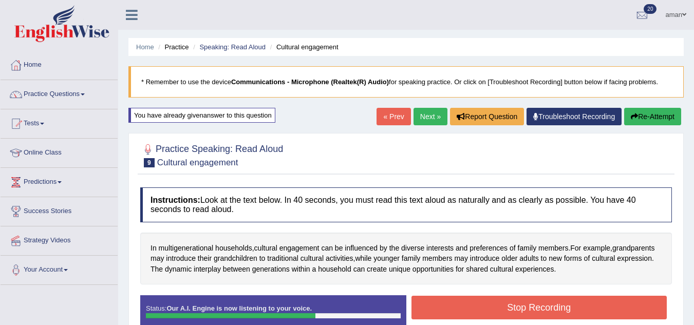
click at [533, 313] on button "Stop Recording" at bounding box center [539, 308] width 256 height 24
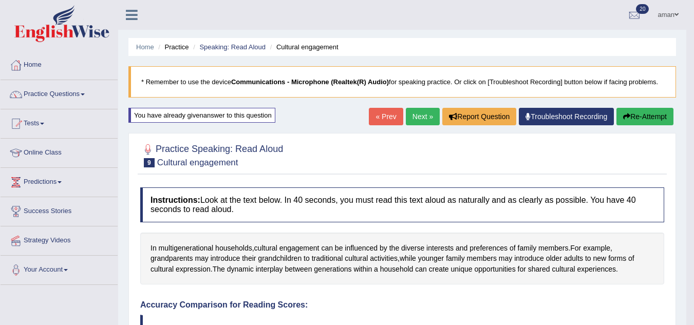
click at [412, 114] on link "Next »" at bounding box center [423, 116] width 34 height 17
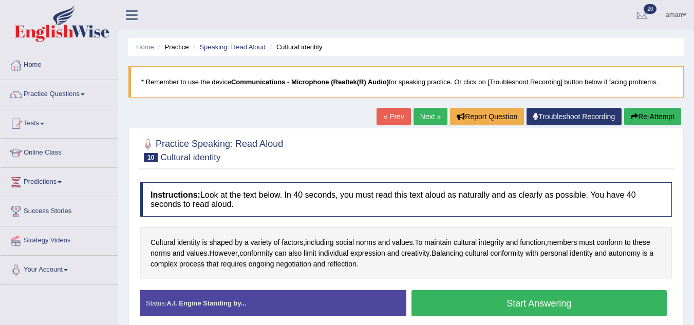
click at [503, 302] on button "Start Answering" at bounding box center [539, 303] width 256 height 26
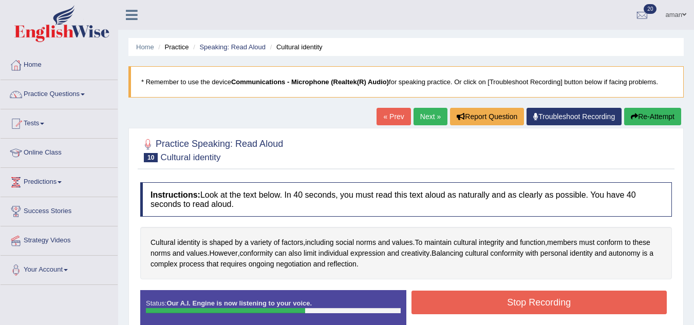
click at [503, 302] on button "Stop Recording" at bounding box center [539, 303] width 256 height 24
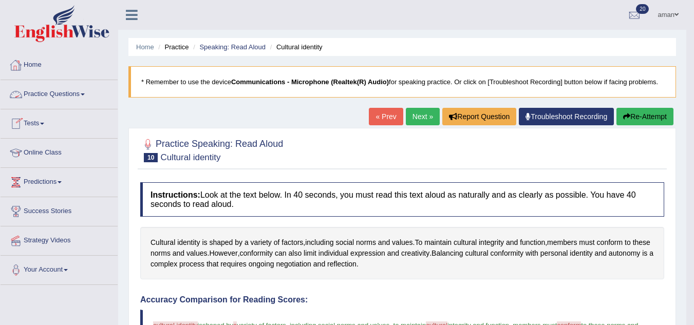
click at [74, 93] on link "Practice Questions" at bounding box center [59, 93] width 117 height 26
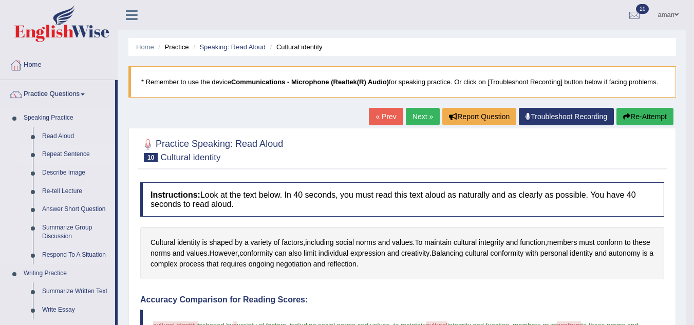
click at [67, 153] on link "Repeat Sentence" at bounding box center [76, 154] width 78 height 18
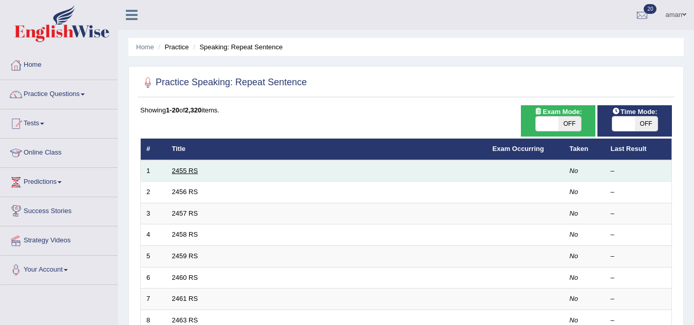
click at [188, 168] on link "2455 RS" at bounding box center [185, 171] width 26 height 8
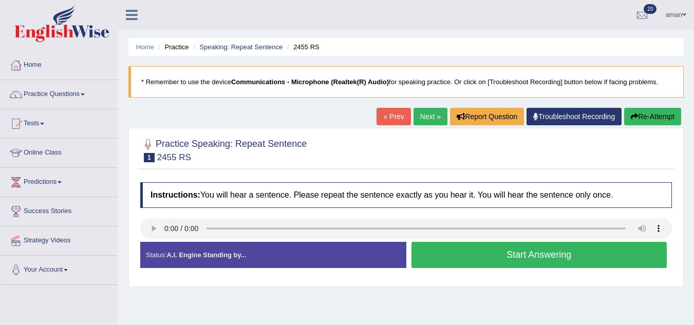
click at [502, 258] on button "Start Answering" at bounding box center [539, 255] width 256 height 26
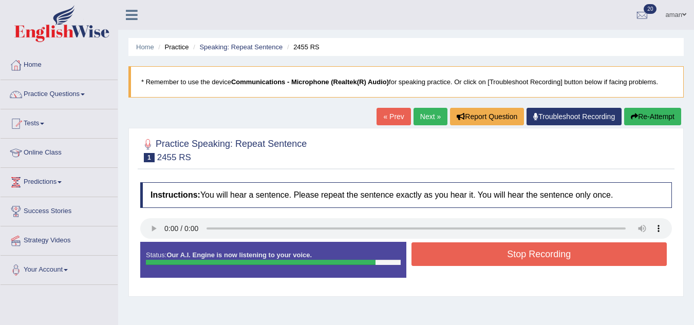
click at [502, 258] on button "Stop Recording" at bounding box center [539, 254] width 256 height 24
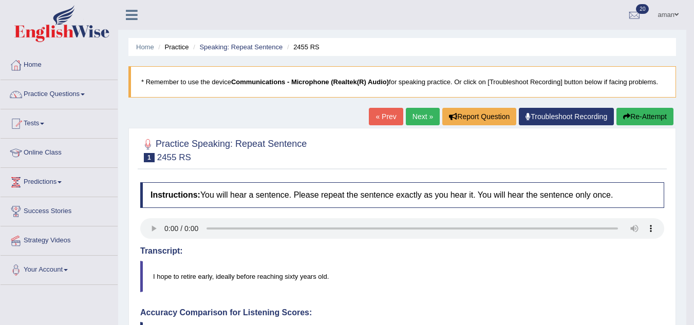
click at [426, 116] on link "Next »" at bounding box center [423, 116] width 34 height 17
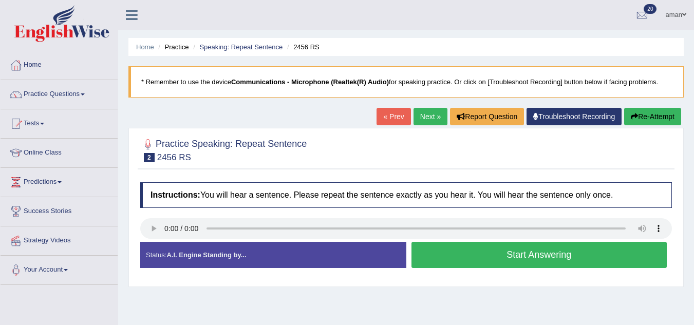
click at [467, 254] on button "Start Answering" at bounding box center [539, 255] width 256 height 26
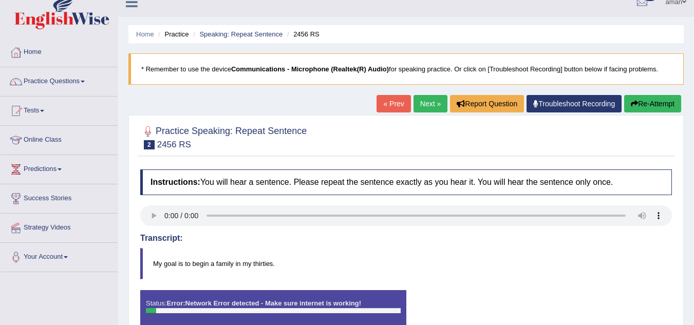
scroll to position [12, 0]
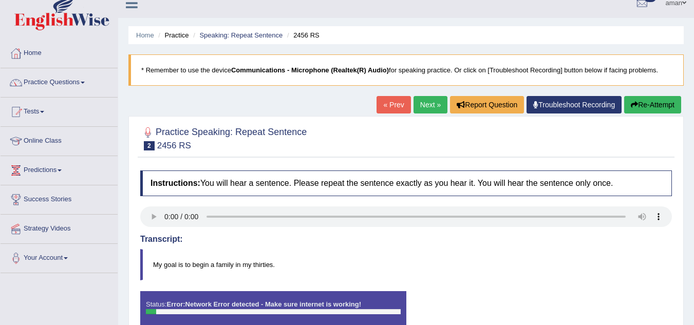
click at [429, 101] on link "Next »" at bounding box center [430, 104] width 34 height 17
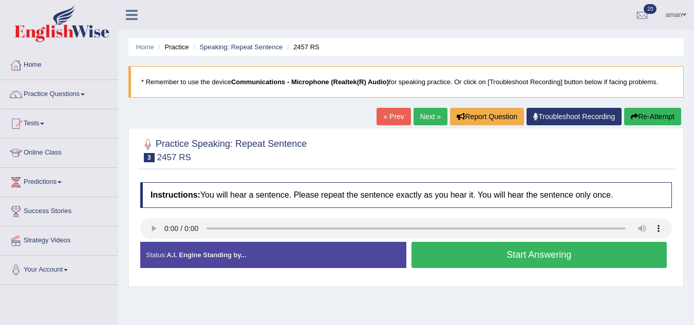
click at [551, 254] on button "Start Answering" at bounding box center [539, 255] width 256 height 26
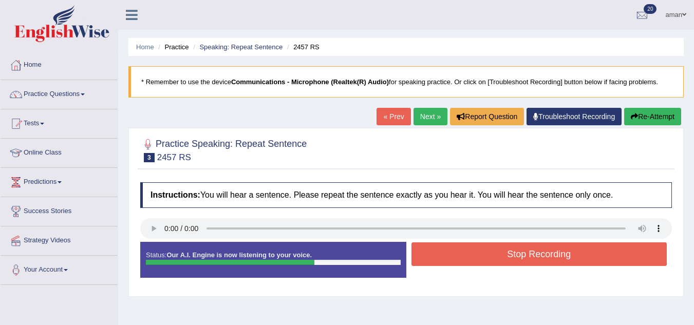
click at [551, 254] on button "Stop Recording" at bounding box center [539, 254] width 256 height 24
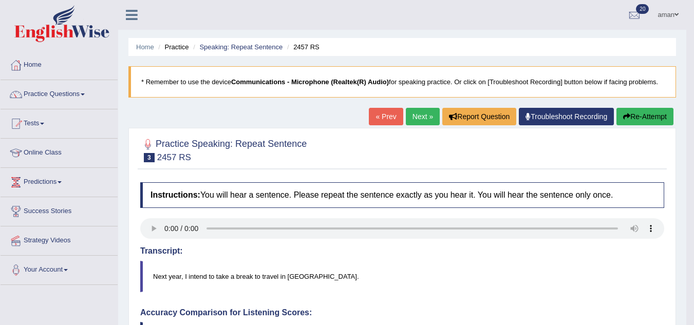
click at [413, 113] on link "Next »" at bounding box center [423, 116] width 34 height 17
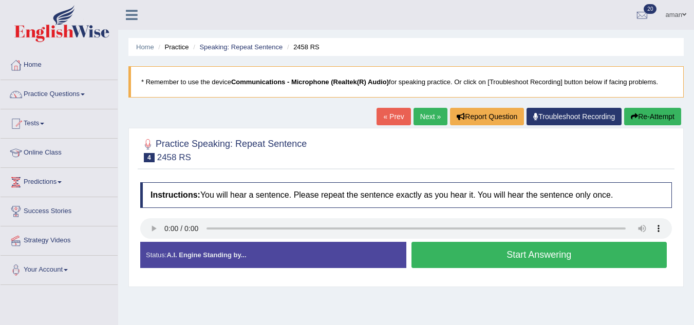
click at [464, 251] on button "Start Answering" at bounding box center [539, 255] width 256 height 26
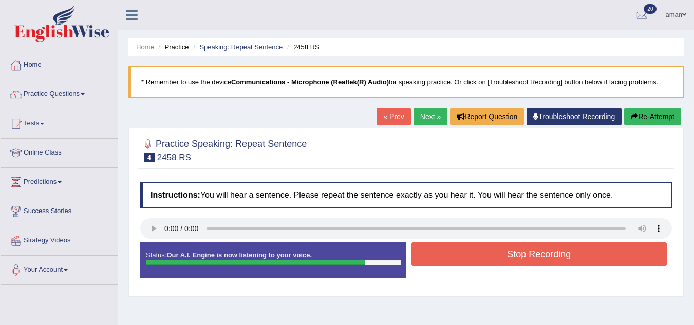
click at [464, 251] on button "Stop Recording" at bounding box center [539, 254] width 256 height 24
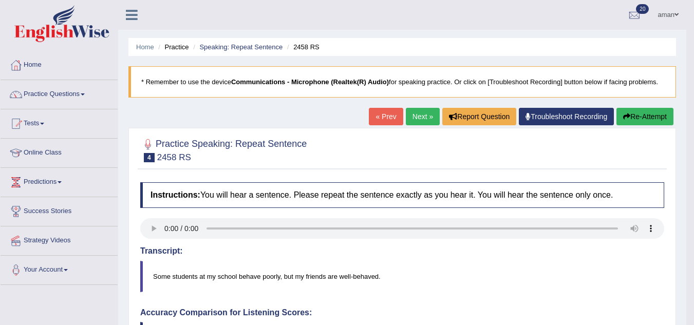
click at [414, 118] on link "Next »" at bounding box center [423, 116] width 34 height 17
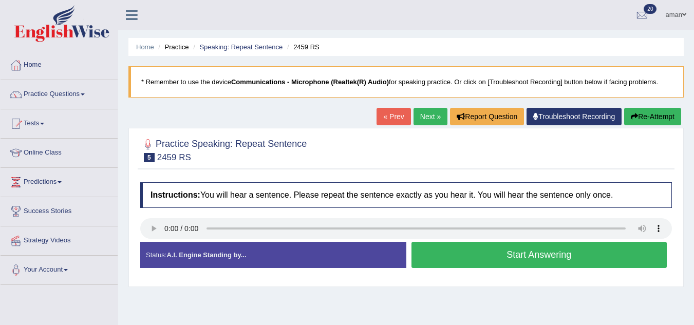
click at [506, 255] on button "Start Answering" at bounding box center [539, 255] width 256 height 26
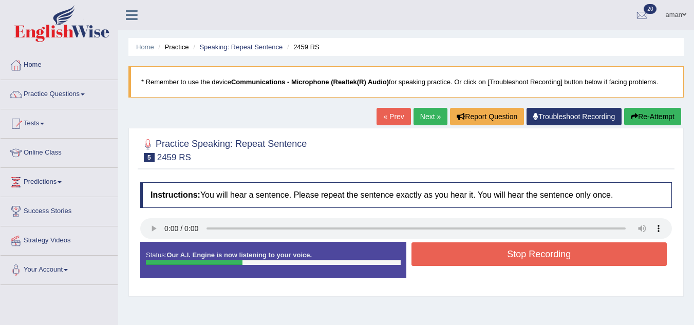
click at [506, 255] on button "Stop Recording" at bounding box center [539, 254] width 256 height 24
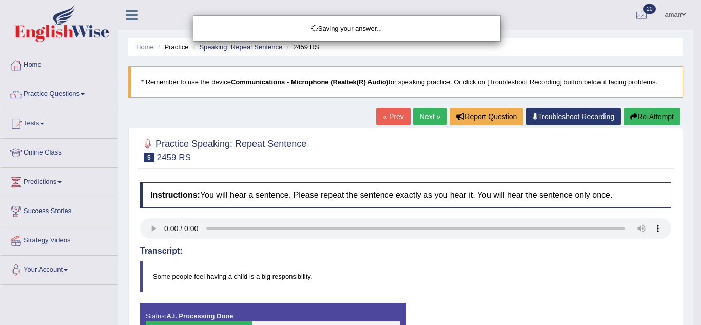
click at [634, 113] on div "Saving your answer..." at bounding box center [350, 162] width 701 height 325
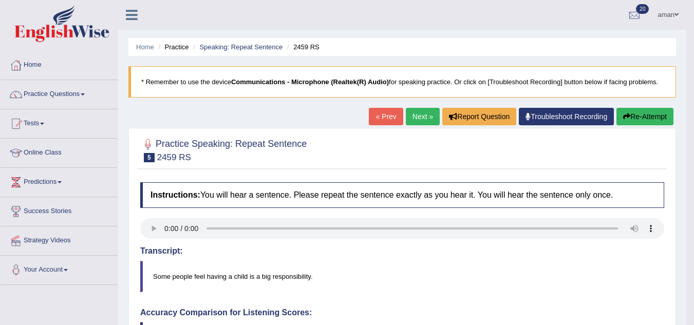
click at [634, 113] on button "Re-Attempt" at bounding box center [644, 116] width 57 height 17
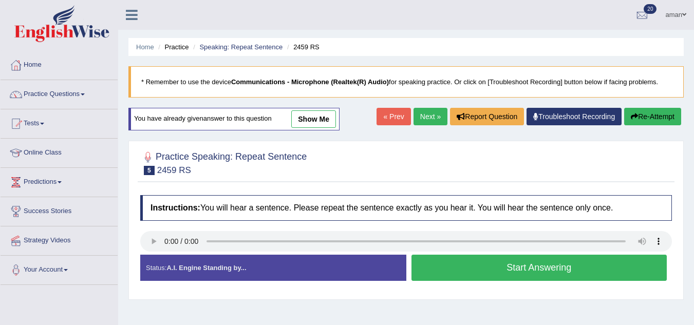
click at [522, 273] on button "Start Answering" at bounding box center [539, 268] width 256 height 26
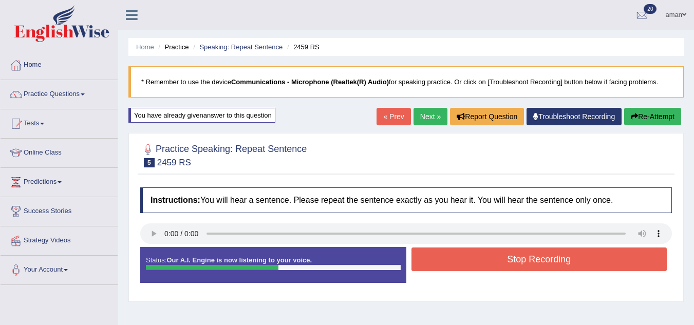
click at [535, 257] on button "Stop Recording" at bounding box center [539, 259] width 256 height 24
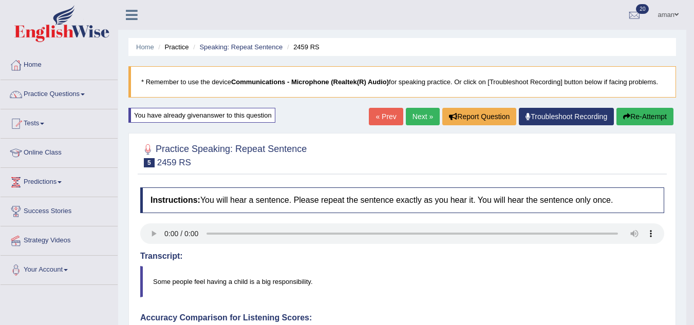
click at [424, 115] on link "Next »" at bounding box center [423, 116] width 34 height 17
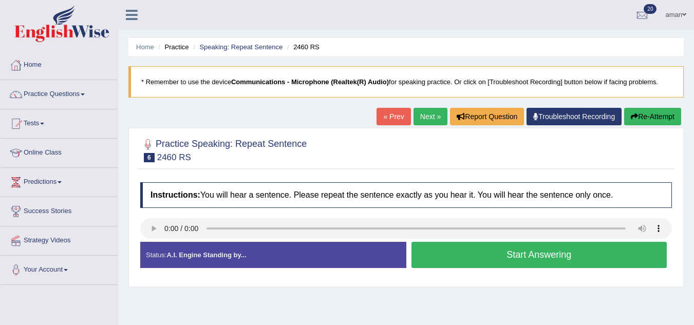
click at [486, 261] on button "Start Answering" at bounding box center [539, 255] width 256 height 26
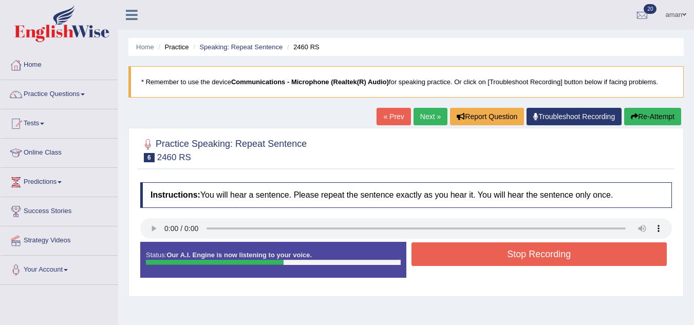
click at [486, 261] on button "Stop Recording" at bounding box center [539, 254] width 256 height 24
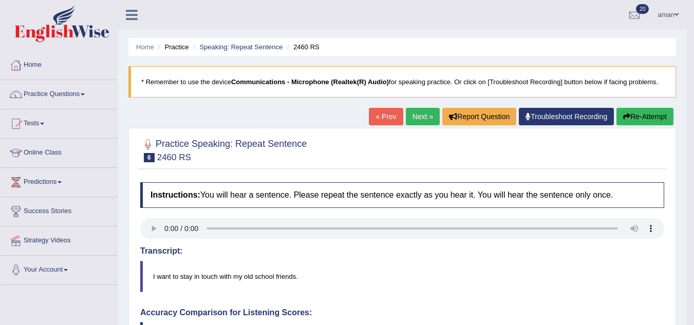
click at [422, 114] on link "Next »" at bounding box center [423, 116] width 34 height 17
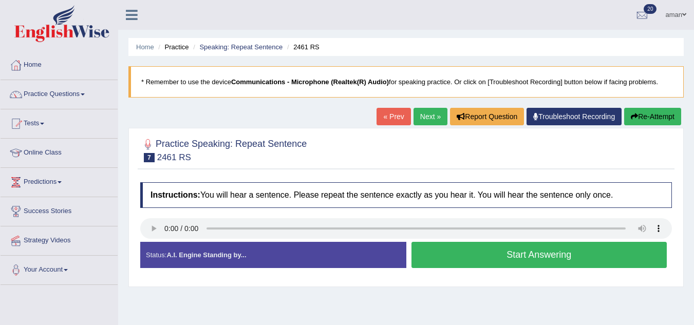
click at [455, 253] on button "Start Answering" at bounding box center [539, 255] width 256 height 26
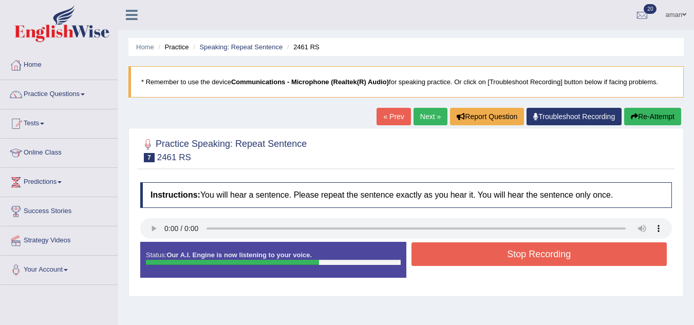
click at [455, 253] on button "Stop Recording" at bounding box center [539, 254] width 256 height 24
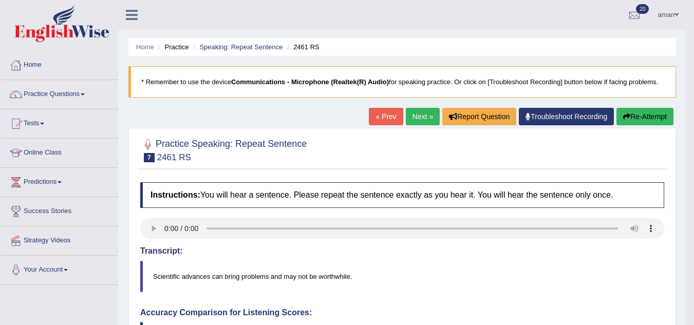
click at [412, 113] on link "Next »" at bounding box center [423, 116] width 34 height 17
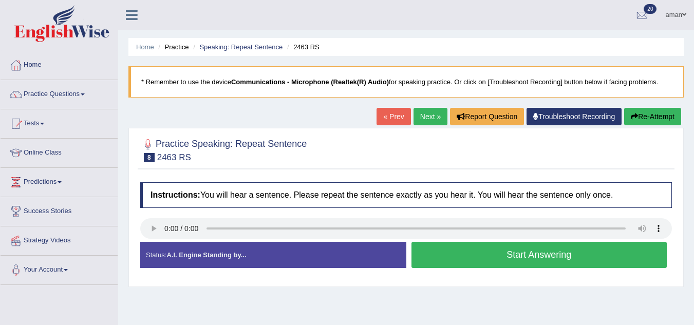
click at [469, 263] on button "Start Answering" at bounding box center [539, 255] width 256 height 26
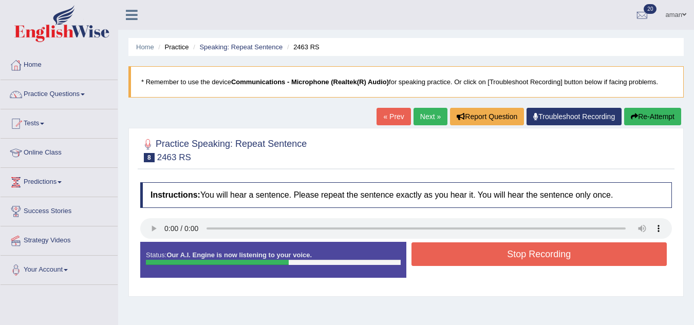
click at [469, 263] on button "Stop Recording" at bounding box center [539, 254] width 256 height 24
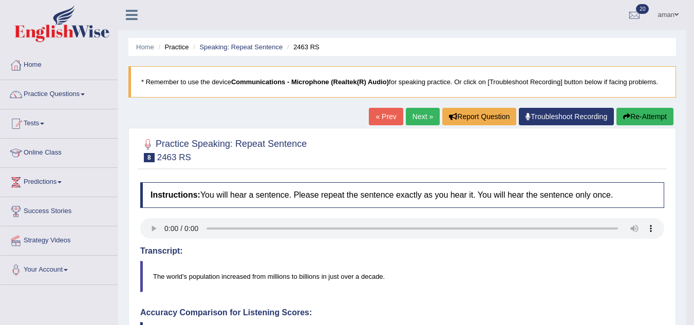
click at [410, 116] on link "Next »" at bounding box center [423, 116] width 34 height 17
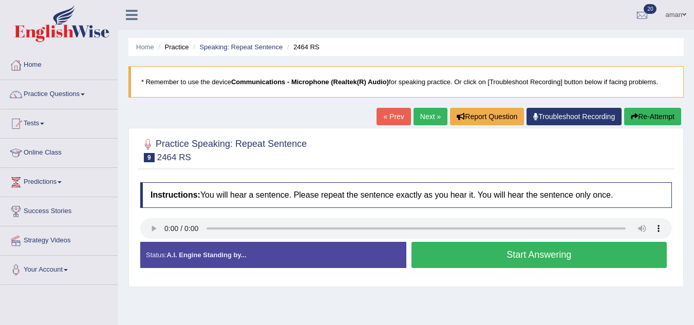
click at [437, 111] on link "Next »" at bounding box center [430, 116] width 34 height 17
click at [467, 265] on button "Start Answering" at bounding box center [539, 255] width 256 height 26
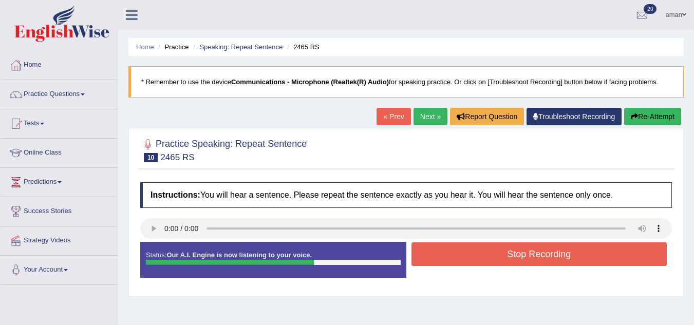
click at [487, 242] on button "Stop Recording" at bounding box center [539, 254] width 256 height 24
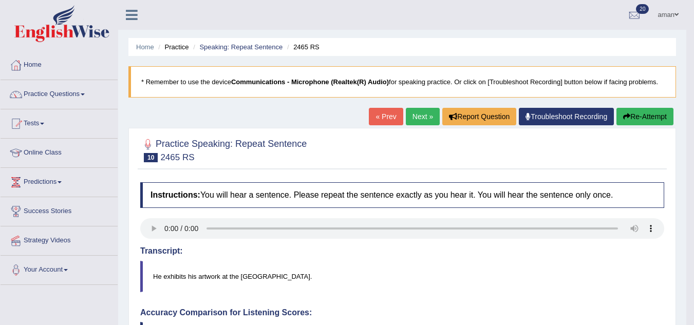
click at [421, 118] on link "Next »" at bounding box center [423, 116] width 34 height 17
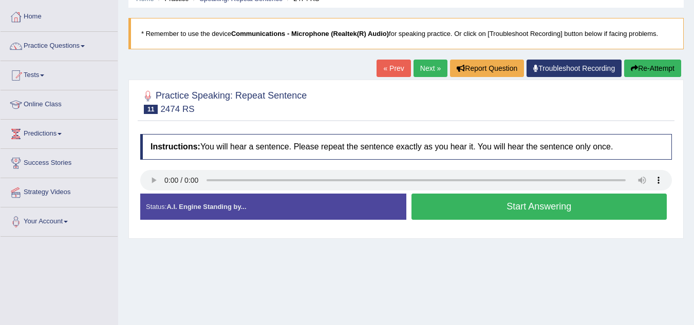
click at [425, 66] on link "Next »" at bounding box center [430, 68] width 34 height 17
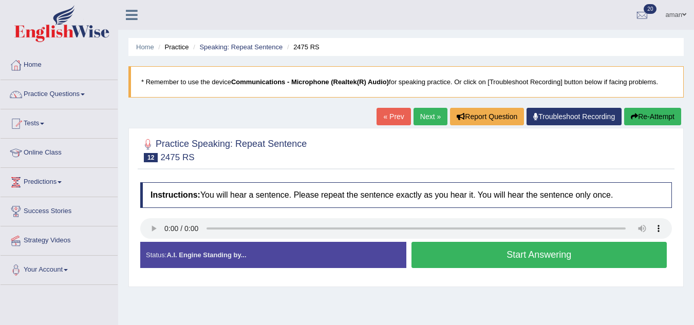
click at [438, 254] on button "Start Answering" at bounding box center [539, 255] width 256 height 26
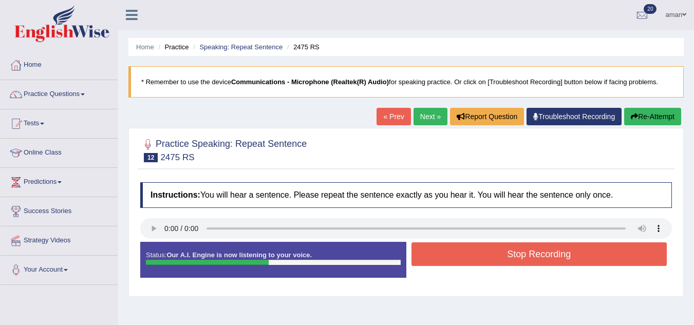
click at [438, 254] on button "Stop Recording" at bounding box center [539, 254] width 256 height 24
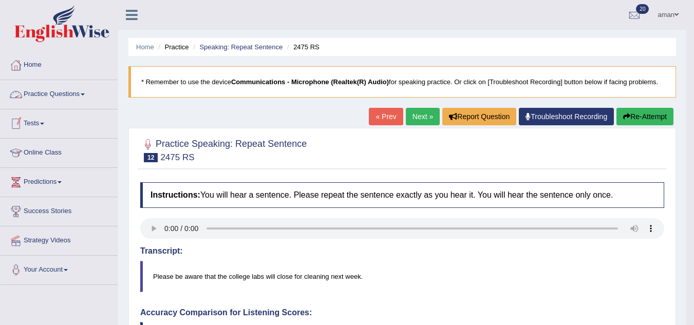
click at [54, 89] on link "Practice Questions" at bounding box center [59, 93] width 117 height 26
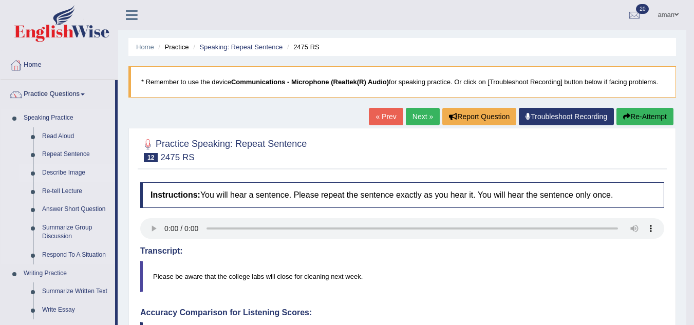
click at [67, 173] on link "Describe Image" at bounding box center [76, 173] width 78 height 18
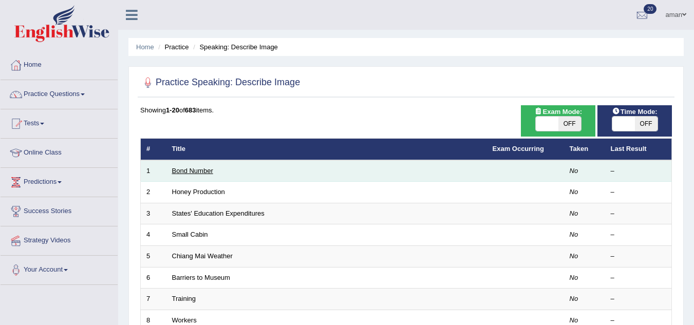
click at [201, 174] on link "Bond Number" at bounding box center [192, 171] width 41 height 8
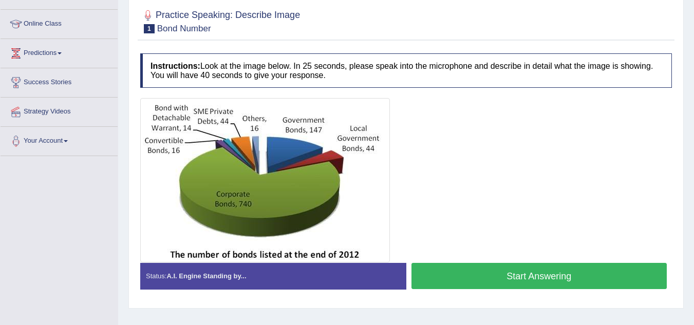
scroll to position [126, 0]
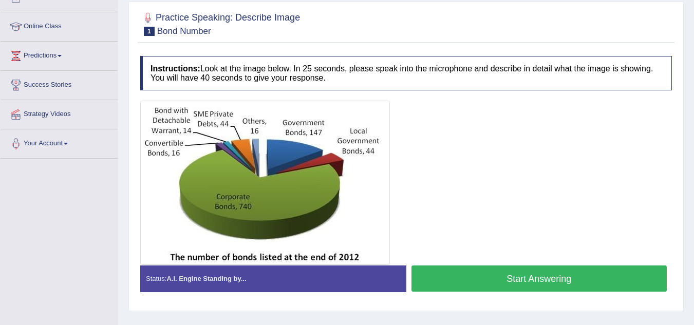
click at [435, 281] on button "Start Answering" at bounding box center [539, 278] width 256 height 26
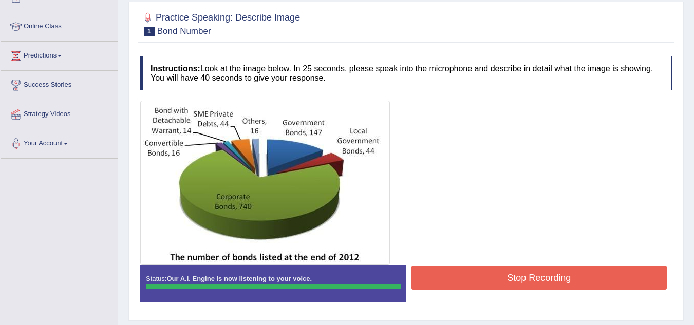
click at [435, 281] on button "Stop Recording" at bounding box center [539, 278] width 256 height 24
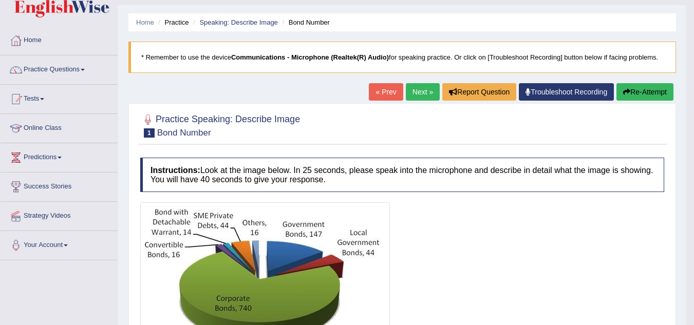
scroll to position [25, 0]
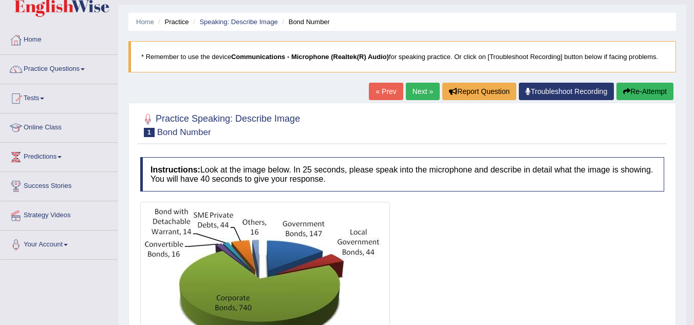
click at [413, 96] on link "Next »" at bounding box center [423, 91] width 34 height 17
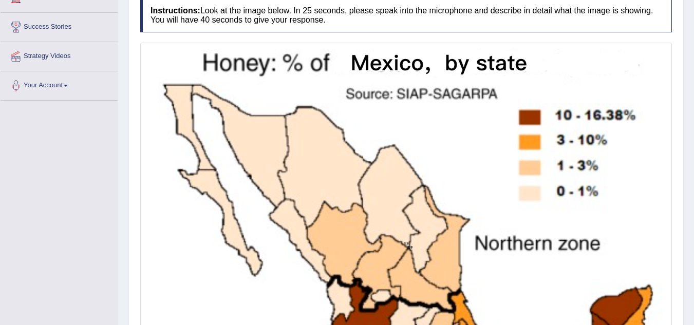
scroll to position [183, 0]
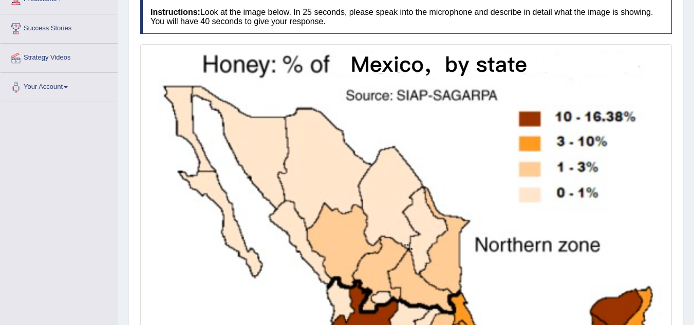
click at [431, 91] on img at bounding box center [406, 245] width 526 height 396
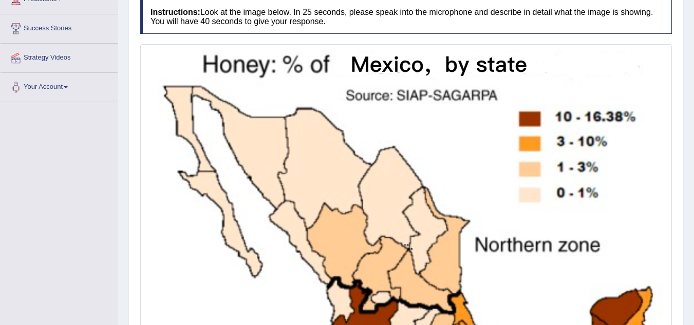
click at [431, 91] on img at bounding box center [406, 245] width 526 height 396
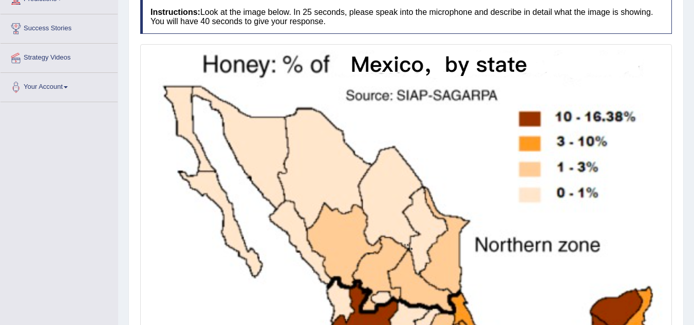
click at [431, 91] on img at bounding box center [406, 245] width 526 height 396
click at [433, 90] on img at bounding box center [406, 245] width 526 height 396
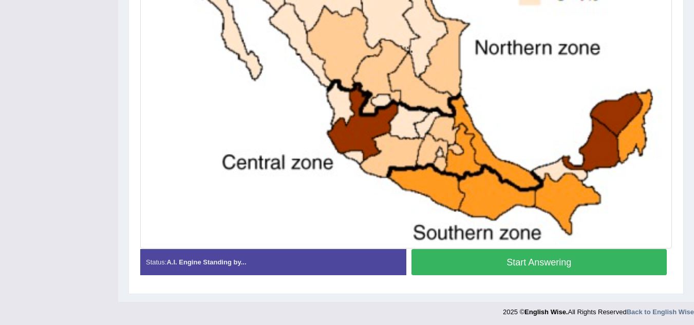
scroll to position [382, 0]
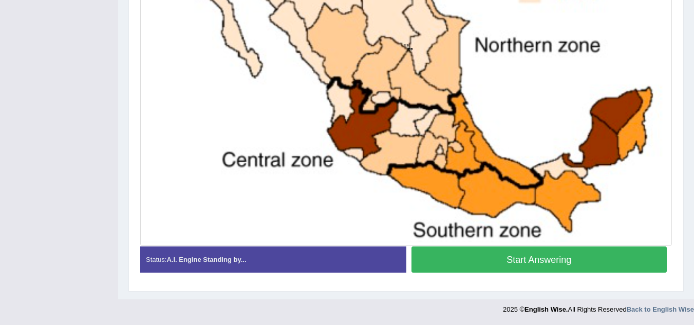
click at [459, 253] on button "Start Answering" at bounding box center [539, 259] width 256 height 26
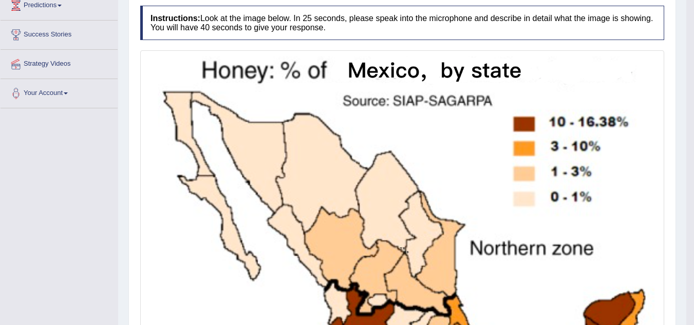
scroll to position [0, 0]
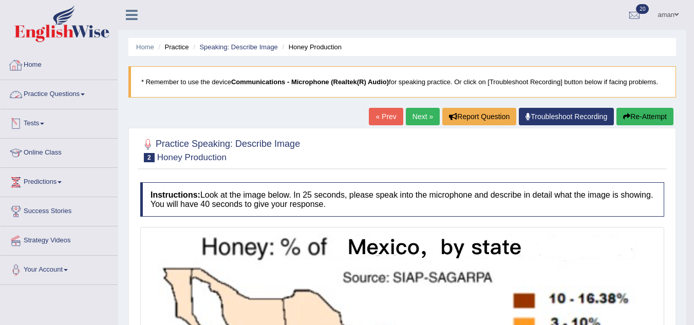
click at [57, 95] on link "Practice Questions" at bounding box center [59, 93] width 117 height 26
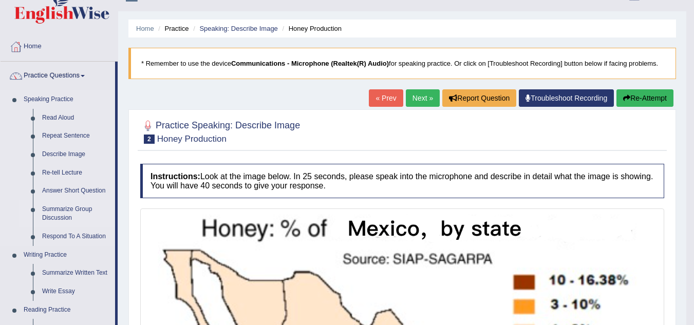
scroll to position [18, 0]
click at [83, 186] on link "Answer Short Question" at bounding box center [76, 191] width 78 height 18
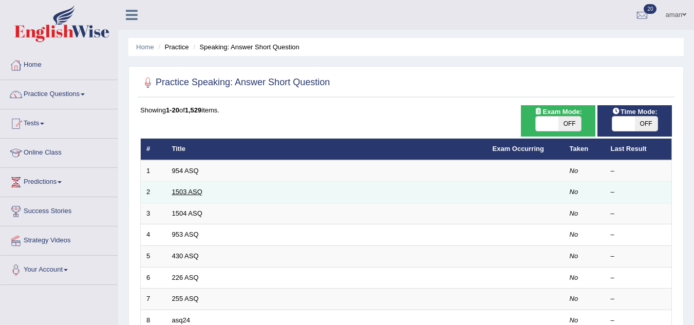
click at [195, 189] on link "1503 ASQ" at bounding box center [187, 192] width 30 height 8
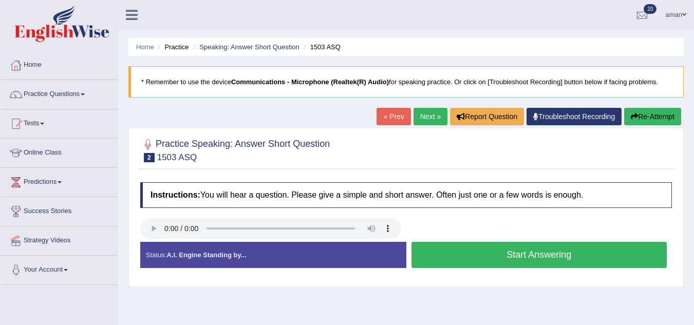
click at [504, 262] on button "Start Answering" at bounding box center [539, 255] width 256 height 26
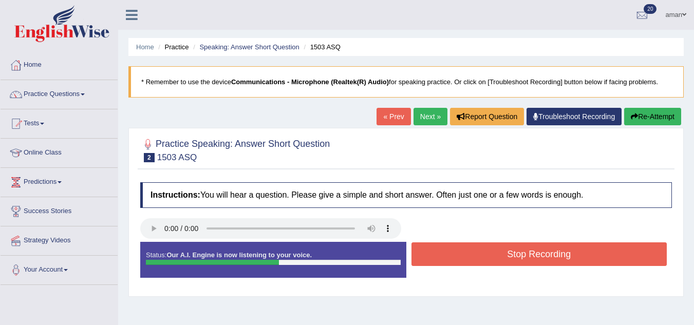
click at [504, 262] on button "Stop Recording" at bounding box center [539, 254] width 256 height 24
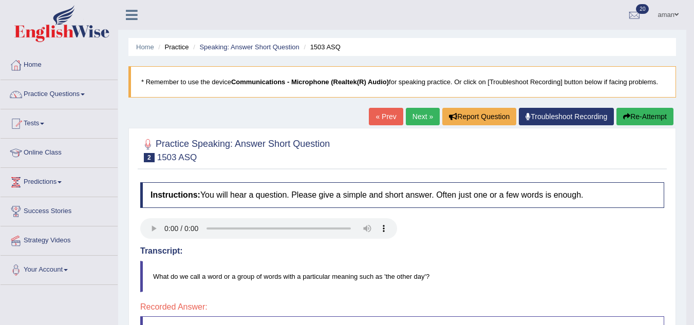
scroll to position [1, 0]
click at [406, 115] on link "Next »" at bounding box center [423, 115] width 34 height 17
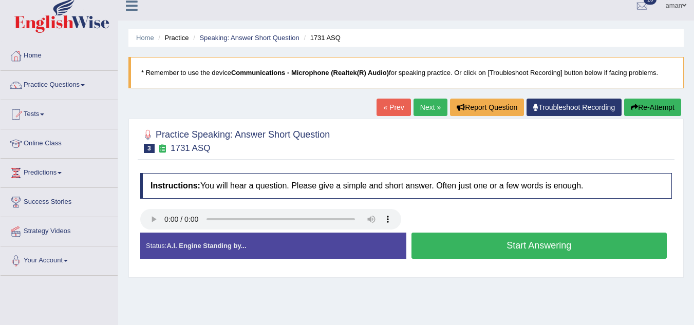
scroll to position [9, 0]
click at [448, 242] on button "Start Answering" at bounding box center [539, 246] width 256 height 26
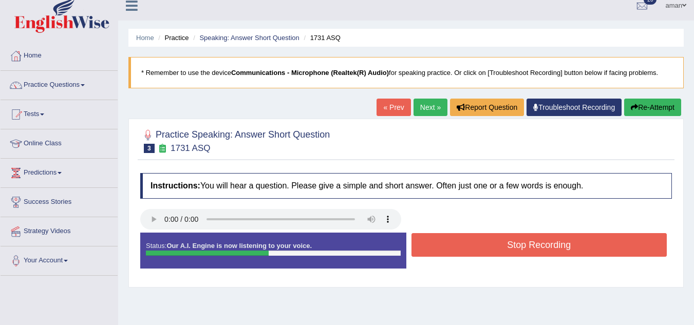
click at [448, 242] on button "Stop Recording" at bounding box center [539, 245] width 256 height 24
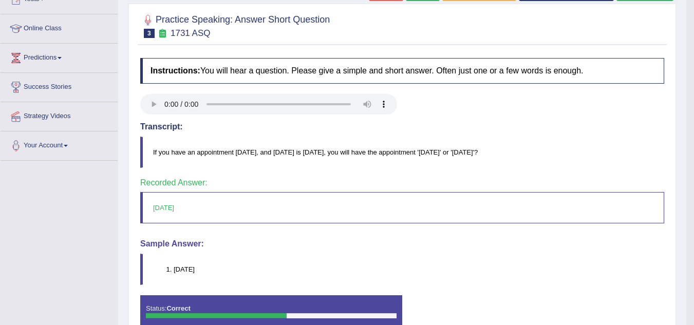
scroll to position [0, 0]
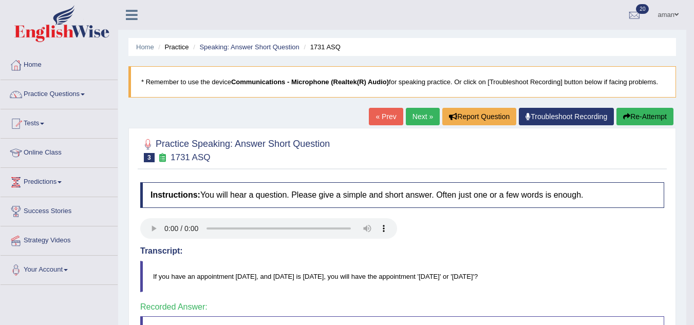
click at [427, 116] on link "Next »" at bounding box center [423, 116] width 34 height 17
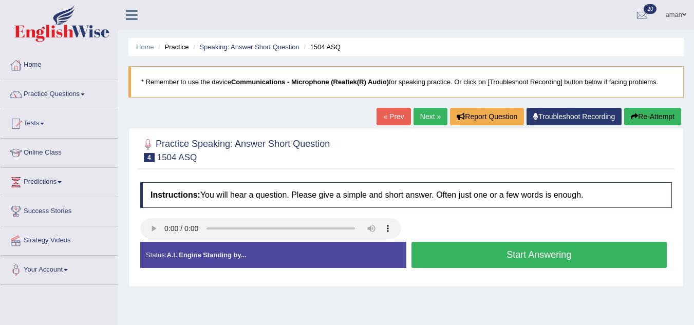
click at [462, 255] on button "Start Answering" at bounding box center [539, 255] width 256 height 26
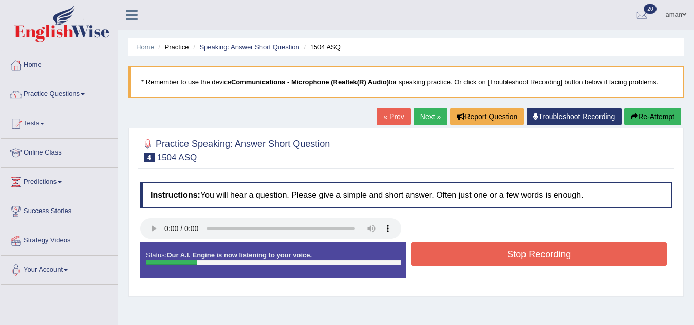
click at [462, 255] on button "Stop Recording" at bounding box center [539, 254] width 256 height 24
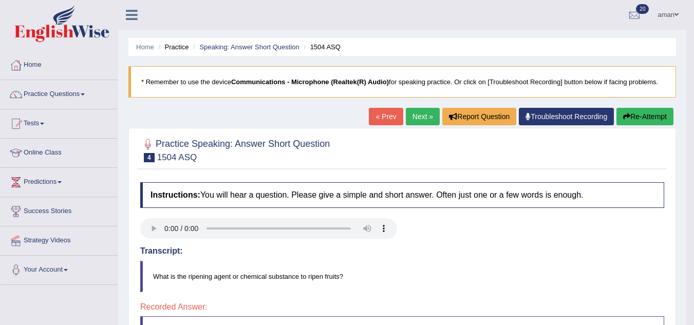
scroll to position [1, 0]
click at [412, 120] on link "Next »" at bounding box center [423, 115] width 34 height 17
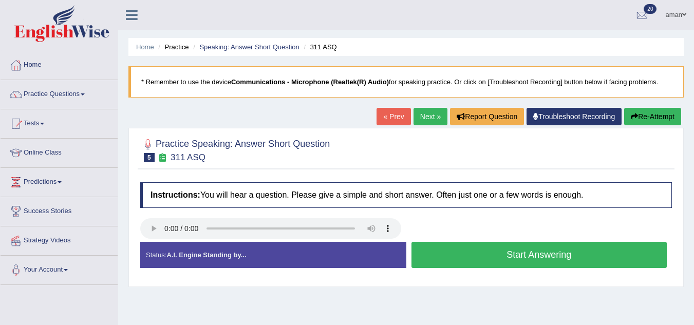
click at [428, 249] on button "Start Answering" at bounding box center [539, 255] width 256 height 26
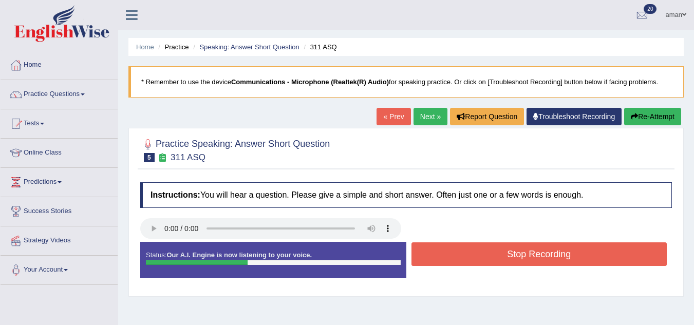
click at [428, 249] on button "Stop Recording" at bounding box center [539, 254] width 256 height 24
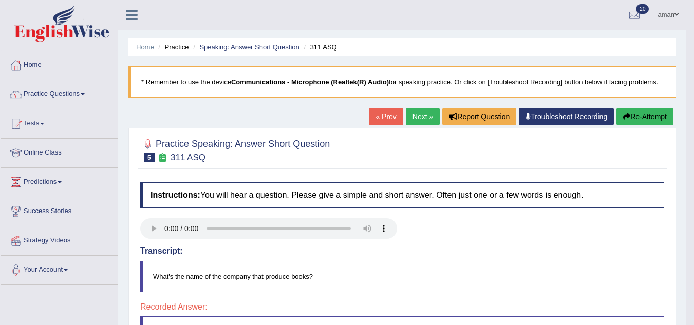
click at [418, 111] on link "Next »" at bounding box center [423, 116] width 34 height 17
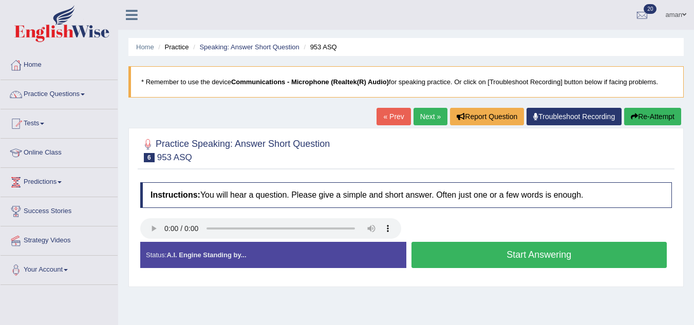
click at [468, 254] on button "Start Answering" at bounding box center [539, 255] width 256 height 26
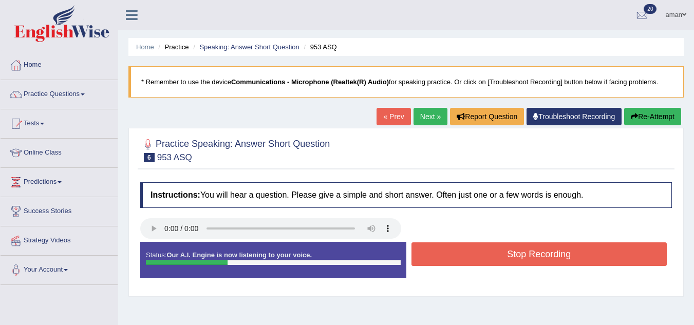
click at [468, 254] on button "Stop Recording" at bounding box center [539, 254] width 256 height 24
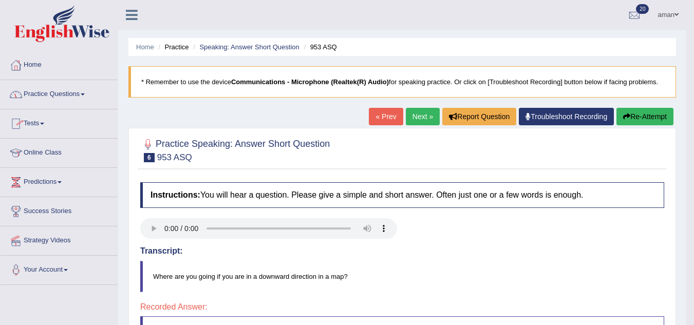
click at [71, 94] on link "Practice Questions" at bounding box center [59, 93] width 117 height 26
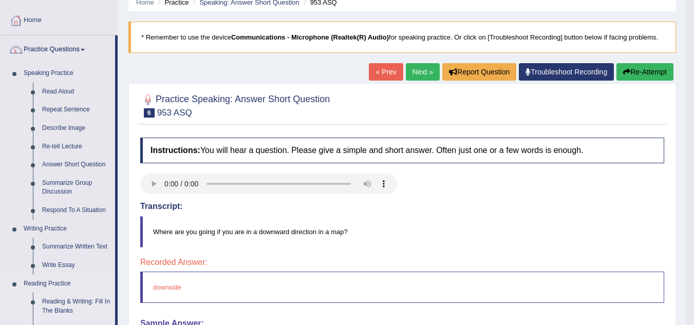
scroll to position [41, 0]
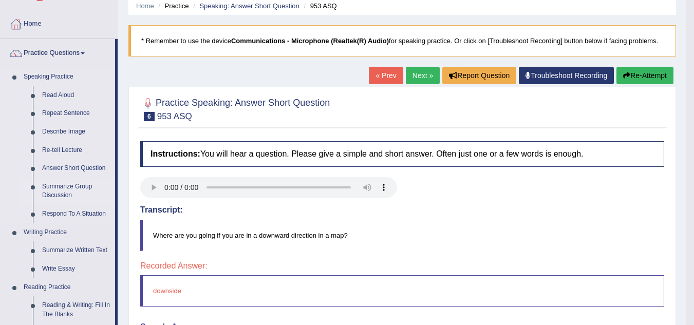
click at [72, 191] on link "Summarize Group Discussion" at bounding box center [76, 191] width 78 height 27
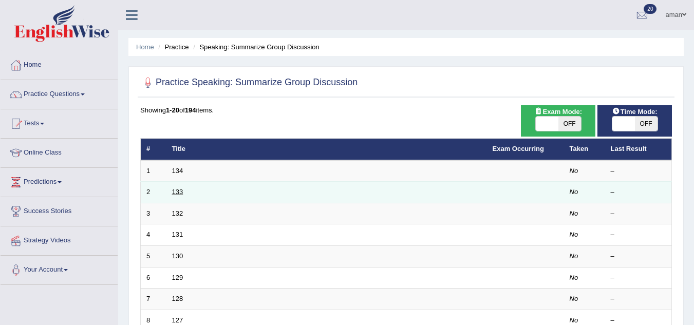
click at [180, 189] on link "133" at bounding box center [177, 192] width 11 height 8
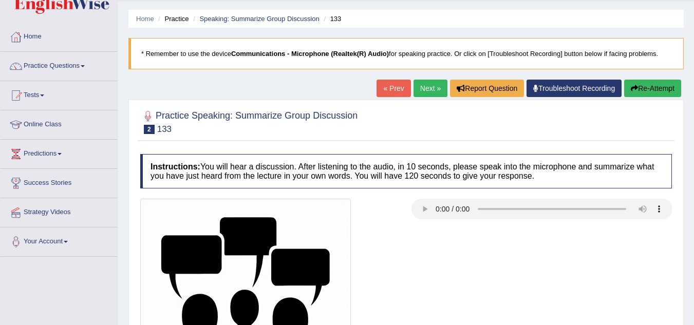
scroll to position [28, 0]
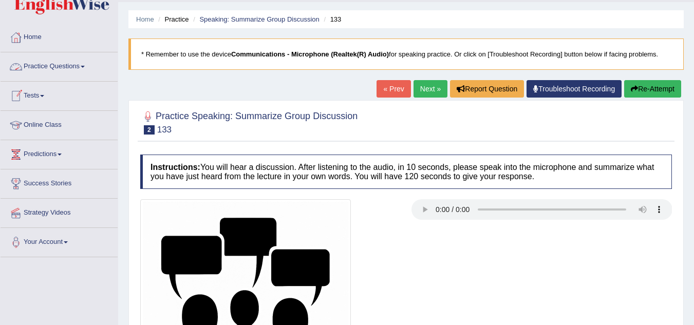
click at [55, 65] on link "Practice Questions" at bounding box center [59, 65] width 117 height 26
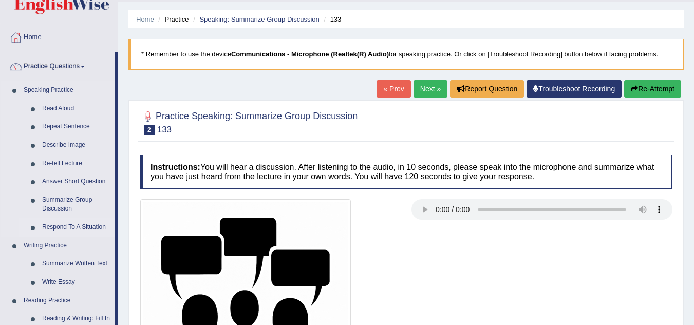
click at [64, 229] on link "Respond To A Situation" at bounding box center [76, 227] width 78 height 18
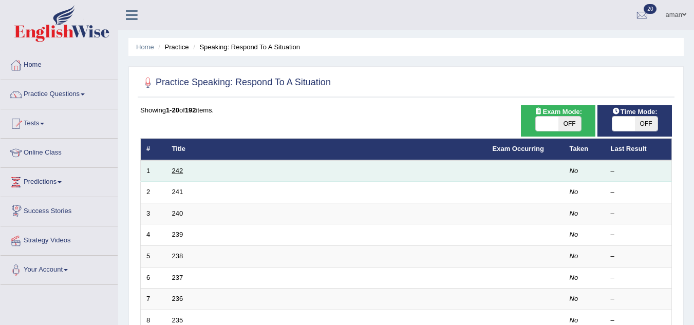
click at [179, 174] on link "242" at bounding box center [177, 171] width 11 height 8
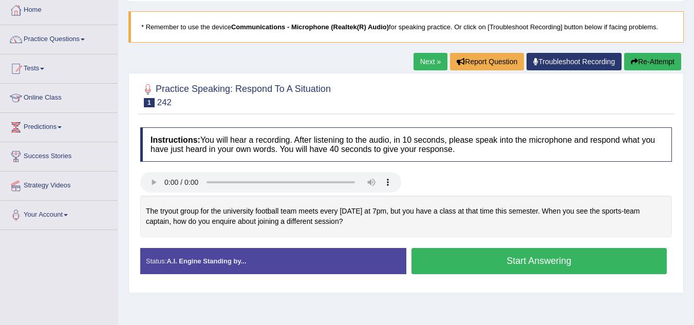
scroll to position [54, 0]
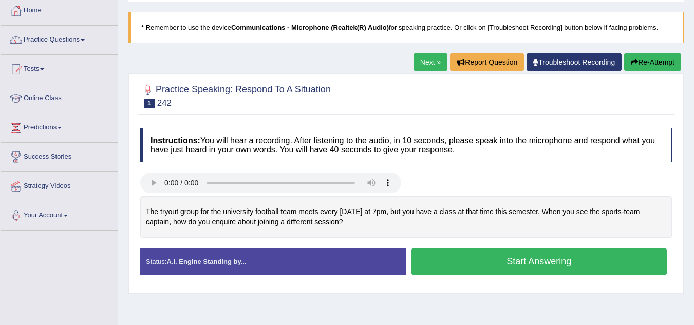
click at [537, 259] on button "Start Answering" at bounding box center [539, 261] width 256 height 26
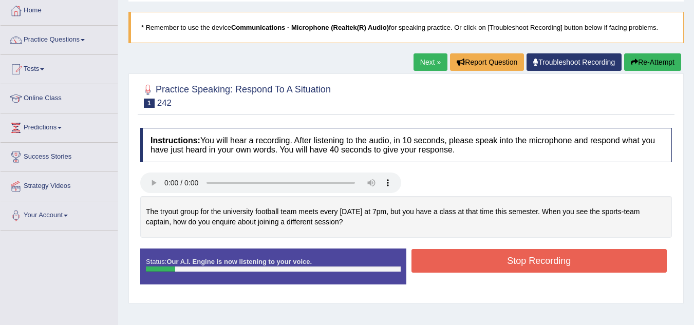
click at [537, 259] on button "Stop Recording" at bounding box center [539, 261] width 256 height 24
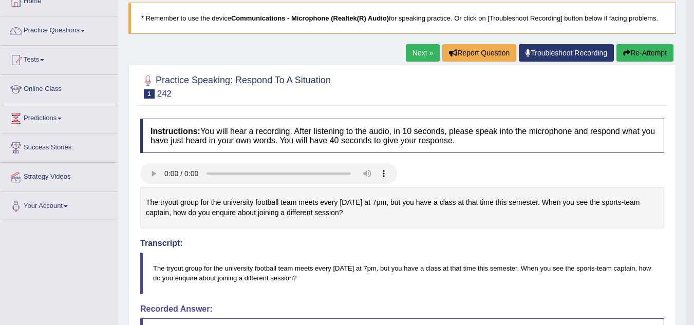
scroll to position [0, 0]
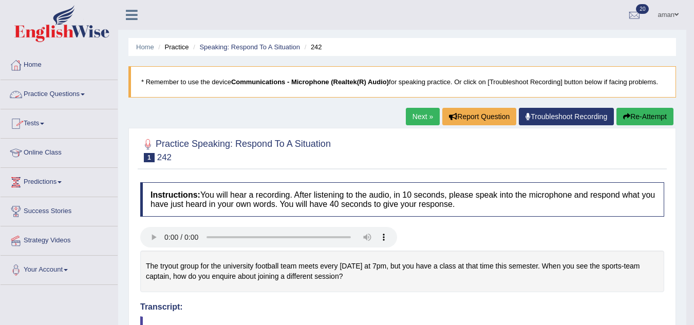
click at [77, 90] on link "Practice Questions" at bounding box center [59, 93] width 117 height 26
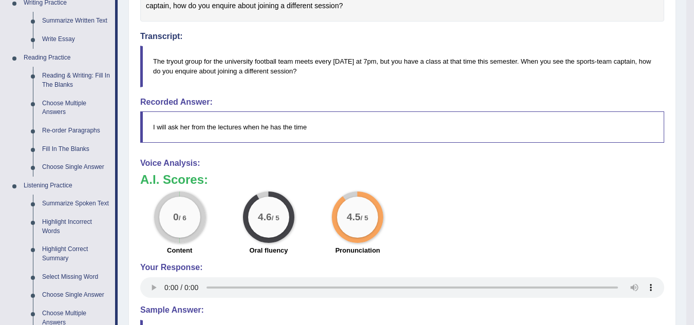
scroll to position [271, 0]
click at [42, 189] on link "Listening Practice" at bounding box center [67, 185] width 96 height 18
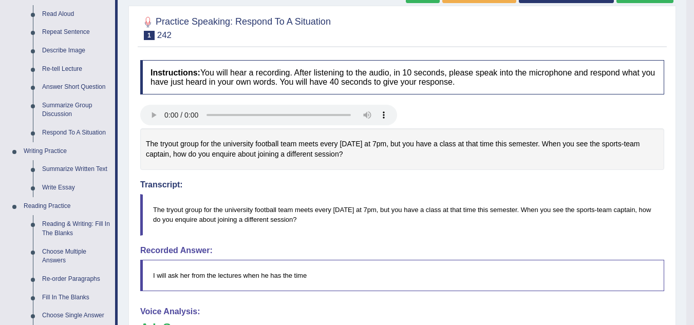
scroll to position [122, 0]
click at [77, 222] on link "Reading & Writing: Fill In The Blanks" at bounding box center [76, 229] width 78 height 27
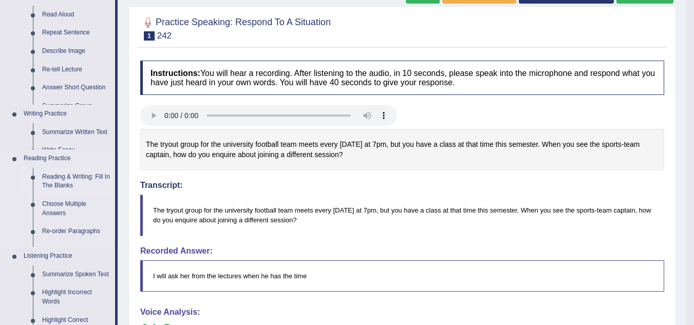
click at [77, 222] on ul "Speaking Practice Read Aloud Repeat Sentence Describe Image Re-tell Lecture Ans…" at bounding box center [58, 181] width 114 height 389
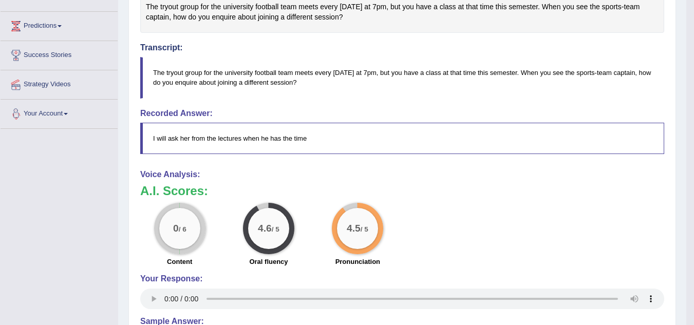
scroll to position [295, 0]
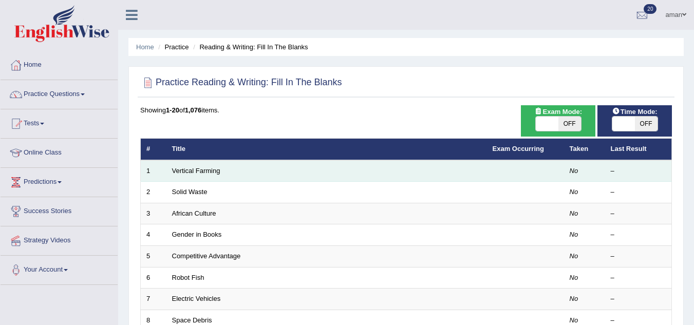
click at [217, 175] on td "Vertical Farming" at bounding box center [326, 171] width 320 height 22
click at [228, 174] on td "Vertical Farming" at bounding box center [326, 171] width 320 height 22
click at [187, 172] on link "Vertical Farming" at bounding box center [196, 171] width 48 height 8
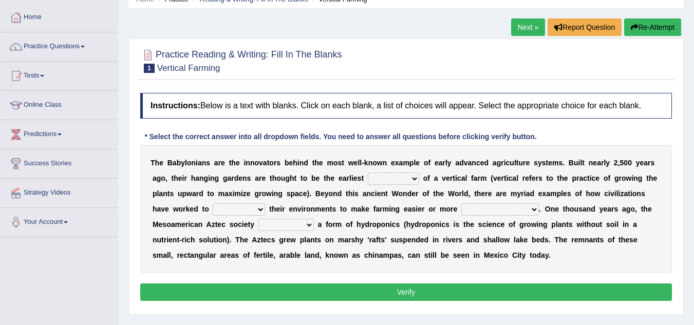
scroll to position [47, 0]
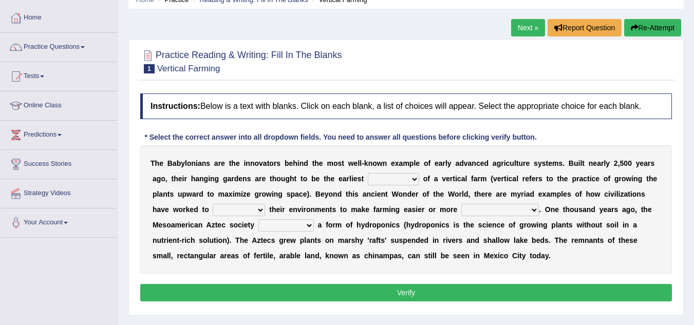
click at [375, 177] on select "prototype failure discredit protocol" at bounding box center [393, 179] width 51 height 12
select select "protocol"
click at [368, 173] on select "prototype failure discredit protocol" at bounding box center [393, 179] width 51 height 12
click at [228, 209] on select "manipulate escape respect disarrange" at bounding box center [239, 210] width 52 height 12
select select "respect"
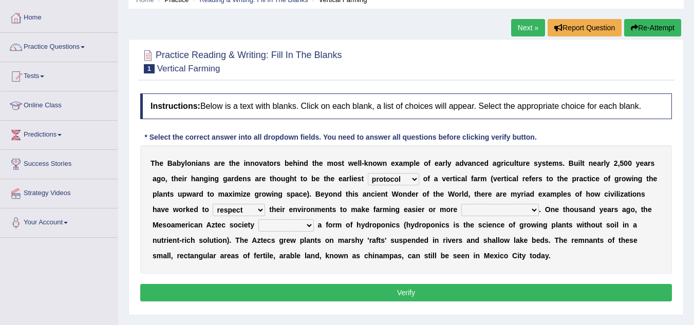
click at [213, 204] on select "manipulate escape respect disarrange" at bounding box center [239, 210] width 52 height 12
click at [492, 203] on div "T h e B a b y l o n i a n s a r e t h e i n n o v a t o r s b e h i n d t h e m…" at bounding box center [405, 209] width 531 height 128
click at [492, 204] on select "productive constructive connective counterproductive" at bounding box center [500, 210] width 78 height 12
select select "productive"
click at [461, 204] on select "productive constructive connective counterproductive" at bounding box center [500, 210] width 78 height 12
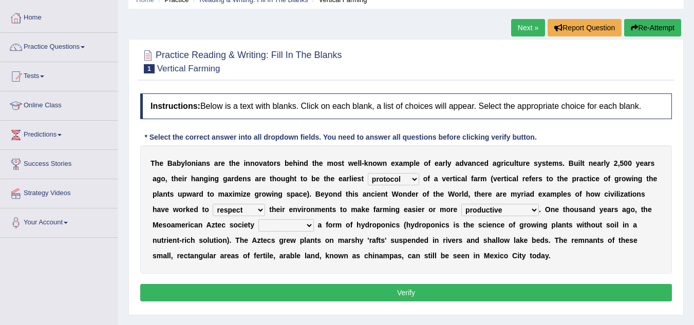
click at [278, 226] on select "domineered volunteered pioneered engineered" at bounding box center [285, 225] width 55 height 12
select select "engineered"
click at [258, 219] on select "domineered volunteered pioneered engineered" at bounding box center [285, 225] width 55 height 12
click at [481, 295] on button "Verify" at bounding box center [405, 292] width 531 height 17
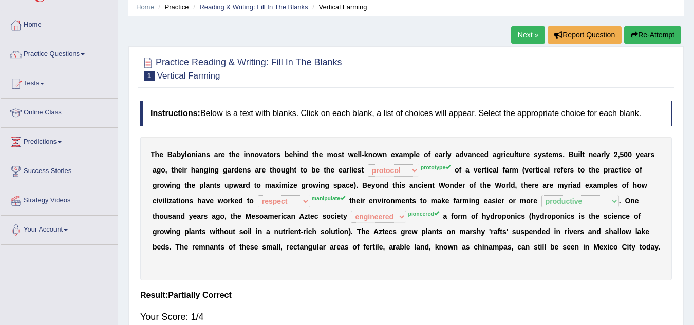
scroll to position [28, 0]
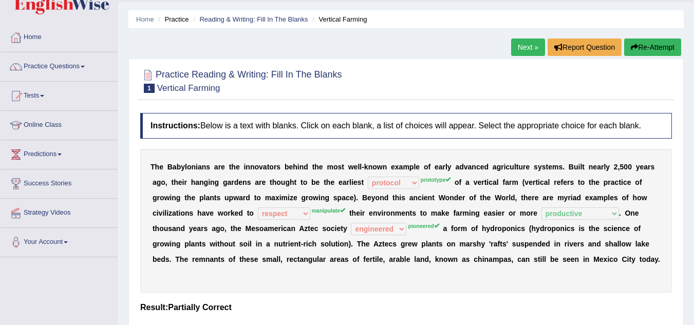
click at [521, 48] on link "Next »" at bounding box center [528, 47] width 34 height 17
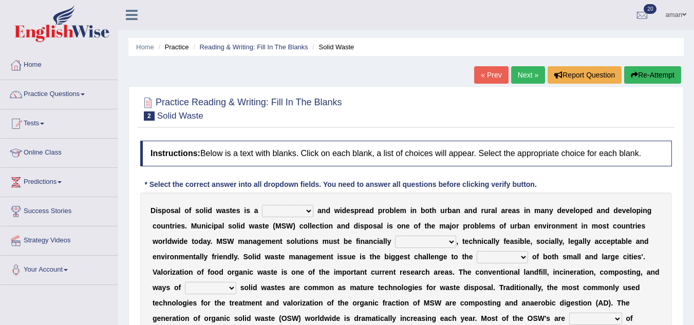
click at [281, 215] on select "slanting stinging stalling shafting" at bounding box center [287, 211] width 51 height 12
select select "stinging"
click at [262, 205] on select "slanting stinging stalling shafting" at bounding box center [287, 211] width 51 height 12
click at [408, 243] on select "unattainable sustainable objectionable treasonable" at bounding box center [425, 242] width 61 height 12
select select "sustainable"
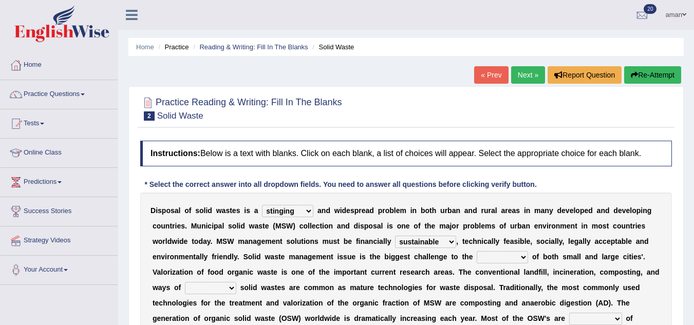
click at [395, 236] on select "unattainable sustainable objectionable treasonable" at bounding box center [425, 242] width 61 height 12
click at [483, 257] on select "plants culture authorities history" at bounding box center [501, 257] width 51 height 12
click at [476, 251] on select "plants culture authorities history" at bounding box center [501, 257] width 51 height 12
click at [510, 256] on select "plants culture authorities history" at bounding box center [501, 257] width 51 height 12
select select "authorities"
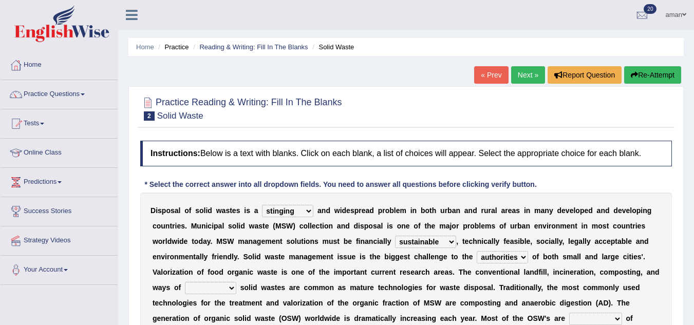
click at [476, 251] on select "plants culture authorities history" at bounding box center [501, 257] width 51 height 12
click at [229, 287] on select "reserving preserving deserving handling" at bounding box center [210, 288] width 51 height 12
select select "handling"
click at [185, 282] on select "reserving preserving deserving handling" at bounding box center [210, 288] width 51 height 12
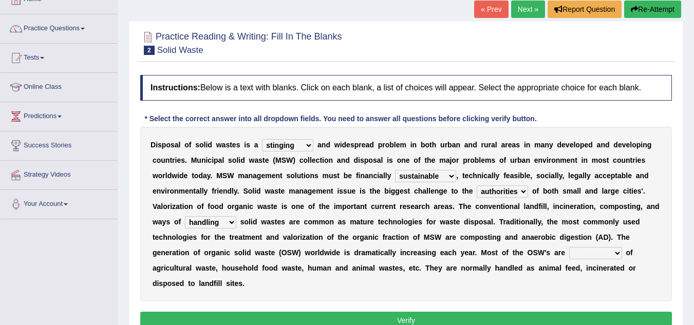
click at [578, 256] on select "composed disposed composing disposing" at bounding box center [595, 253] width 53 height 12
select select "disposed"
click at [569, 247] on select "composed disposed composing disposing" at bounding box center [595, 253] width 53 height 12
click at [589, 289] on div "D i s p o s a l o f s o l i d w a s t e s i s a slanting stinging stalling shaf…" at bounding box center [405, 214] width 531 height 175
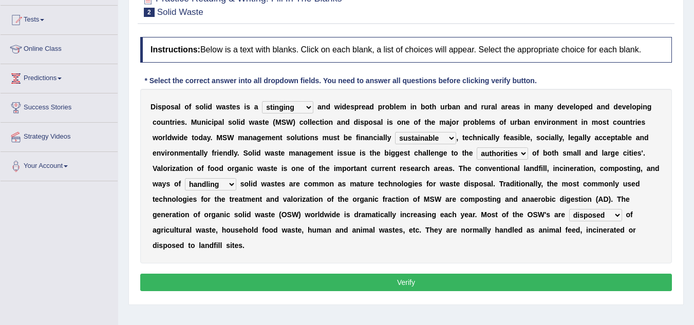
scroll to position [105, 0]
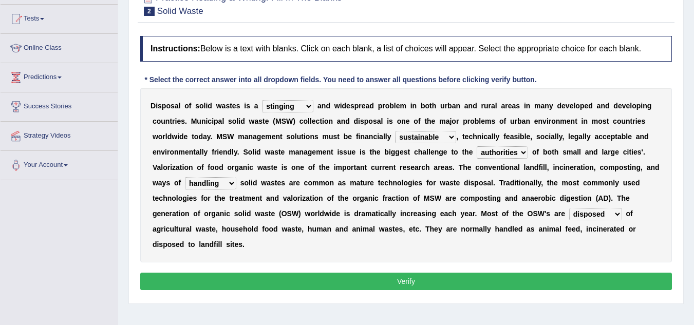
click at [580, 283] on button "Verify" at bounding box center [405, 281] width 531 height 17
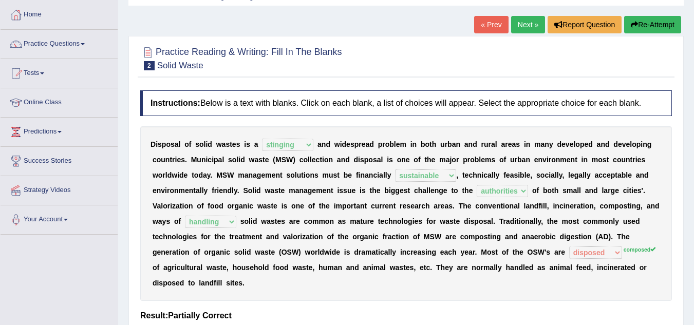
scroll to position [0, 0]
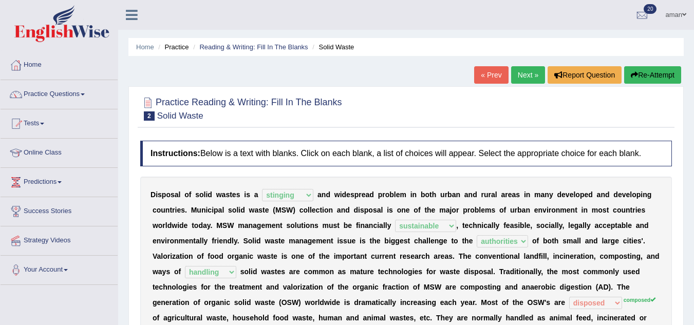
click at [529, 72] on link "Next »" at bounding box center [528, 74] width 34 height 17
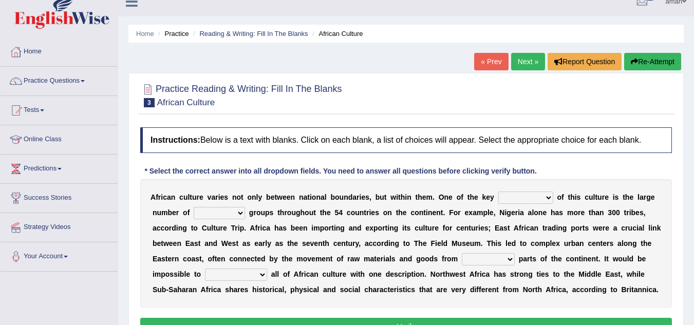
scroll to position [20, 0]
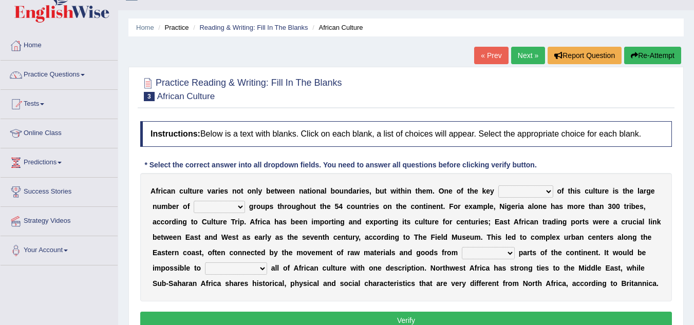
click at [525, 188] on select "conjectures features issues doubts" at bounding box center [525, 191] width 55 height 12
select select "features"
click at [498, 185] on select "conjectures features issues doubts" at bounding box center [525, 191] width 55 height 12
click at [216, 205] on select "ethic ethnic eugenic epic" at bounding box center [219, 207] width 51 height 12
select select "ethnic"
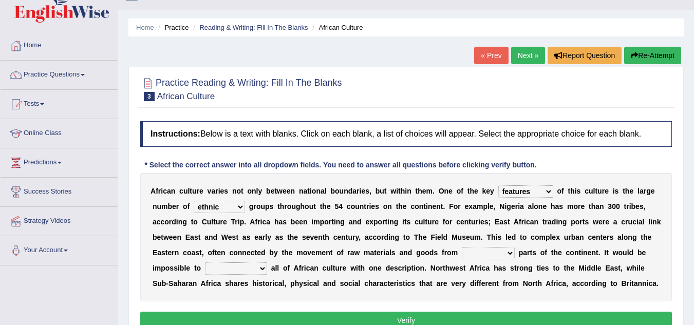
click at [194, 201] on select "ethic ethnic eugenic epic" at bounding box center [219, 207] width 51 height 12
click at [485, 255] on select "forelocked interlocked unlocked landlocked" at bounding box center [488, 253] width 53 height 12
select select "interlocked"
click at [462, 247] on select "forelocked interlocked unlocked landlocked" at bounding box center [488, 253] width 53 height 12
click at [220, 269] on select "characterize conceptualize symbolize synthesize" at bounding box center [236, 268] width 62 height 12
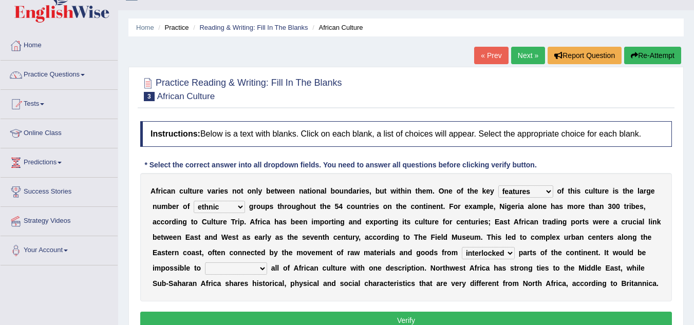
select select "conceptualize"
click at [205, 262] on select "characterize conceptualize symbolize synthesize" at bounding box center [236, 268] width 62 height 12
click at [361, 319] on button "Verify" at bounding box center [405, 320] width 531 height 17
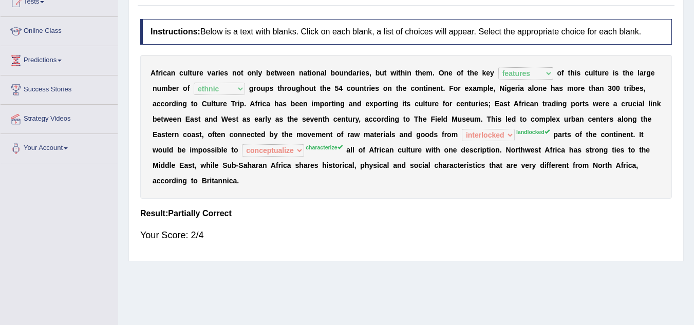
scroll to position [0, 0]
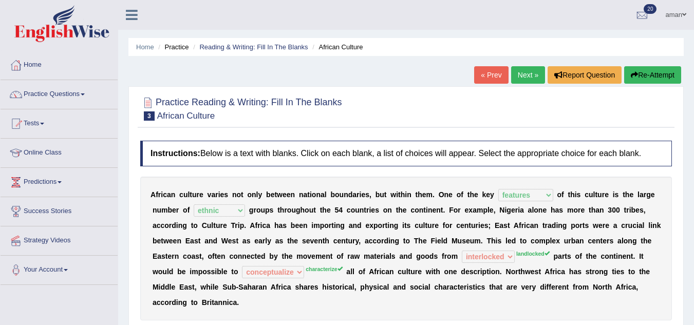
click at [530, 75] on link "Next »" at bounding box center [528, 74] width 34 height 17
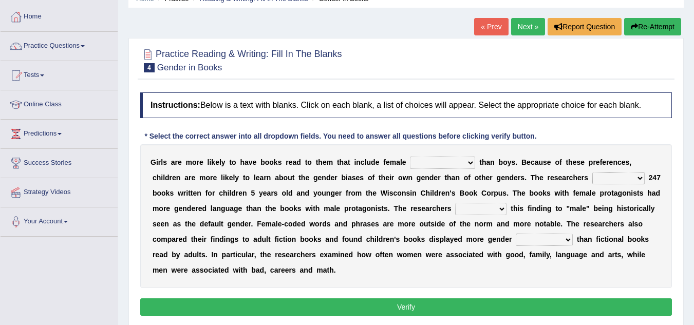
scroll to position [58, 0]
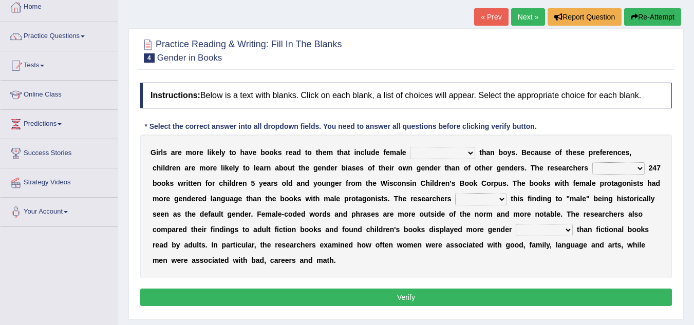
click at [466, 152] on select "protagonists cosmogonists agonists expressionists" at bounding box center [442, 153] width 65 height 12
select select "expressionists"
click at [410, 147] on select "protagonists cosmogonists agonists expressionists" at bounding box center [442, 153] width 65 height 12
click at [597, 171] on select "hydrolyzed paralyzed catalyzed analyzed" at bounding box center [618, 168] width 52 height 12
select select "analyzed"
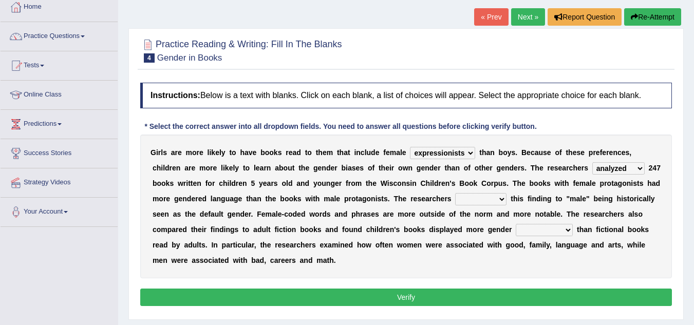
click at [592, 162] on select "hydrolyzed paralyzed catalyzed analyzed" at bounding box center [618, 168] width 52 height 12
click at [490, 201] on select "contribute tribute distribute attribute" at bounding box center [480, 199] width 51 height 12
select select "tribute"
click at [455, 193] on select "contribute tribute distribute attribute" at bounding box center [480, 199] width 51 height 12
click at [526, 223] on div "G i r l s a r e m o r e l i k e l y t o h a v e b o o k s r e a d t o t h e m t…" at bounding box center [405, 207] width 531 height 144
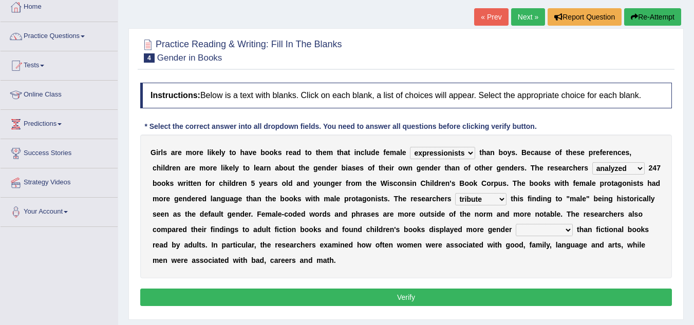
click at [529, 231] on select "stereotypes teletypes prototypes electrotypes" at bounding box center [543, 230] width 57 height 12
select select "prototypes"
click at [515, 224] on select "stereotypes teletypes prototypes electrotypes" at bounding box center [543, 230] width 57 height 12
click at [507, 295] on button "Verify" at bounding box center [405, 297] width 531 height 17
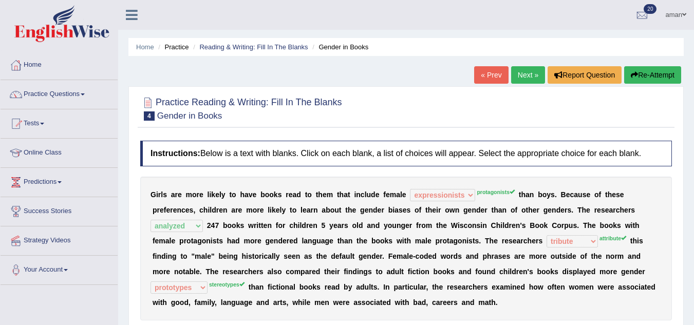
scroll to position [1, 0]
click at [529, 75] on link "Next »" at bounding box center [528, 74] width 34 height 17
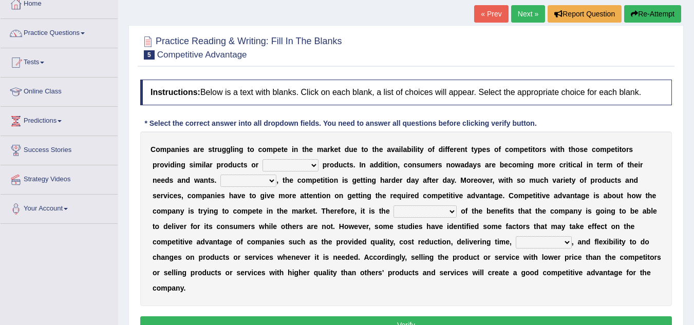
scroll to position [61, 0]
click at [303, 163] on select "constitution restitution substitution institution" at bounding box center [290, 166] width 56 height 12
select select "substitution"
click at [262, 160] on select "constitution restitution substitution institution" at bounding box center [290, 166] width 56 height 12
click at [229, 182] on select "However Instead Additionally Therefore" at bounding box center [248, 181] width 56 height 12
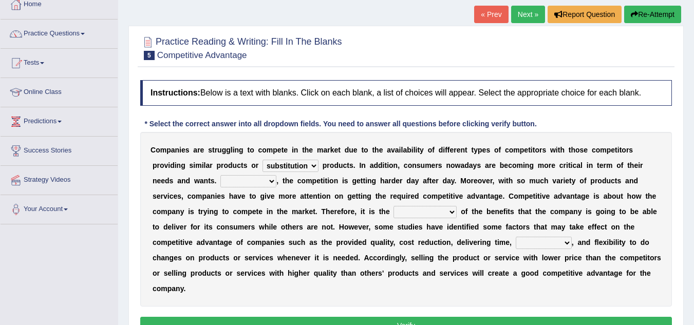
select select "Therefore"
click at [220, 175] on select "However Instead Additionally Therefore" at bounding box center [248, 181] width 56 height 12
click at [408, 216] on select "dissemination ordination determination incarnation" at bounding box center [424, 212] width 63 height 12
select select "ordination"
click at [393, 206] on select "dissemination ordination determination incarnation" at bounding box center [424, 212] width 63 height 12
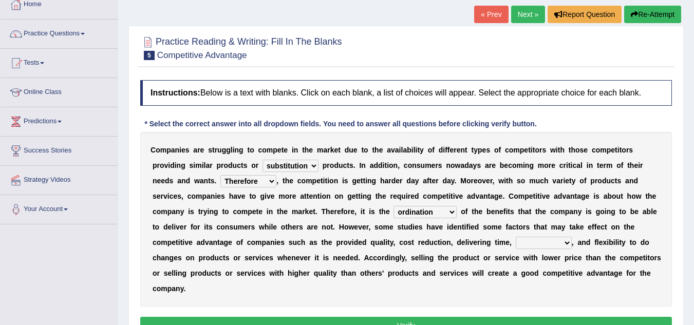
click at [621, 255] on b "c" at bounding box center [622, 258] width 4 height 8
click at [604, 212] on b "i" at bounding box center [605, 211] width 2 height 8
